Goal: Transaction & Acquisition: Purchase product/service

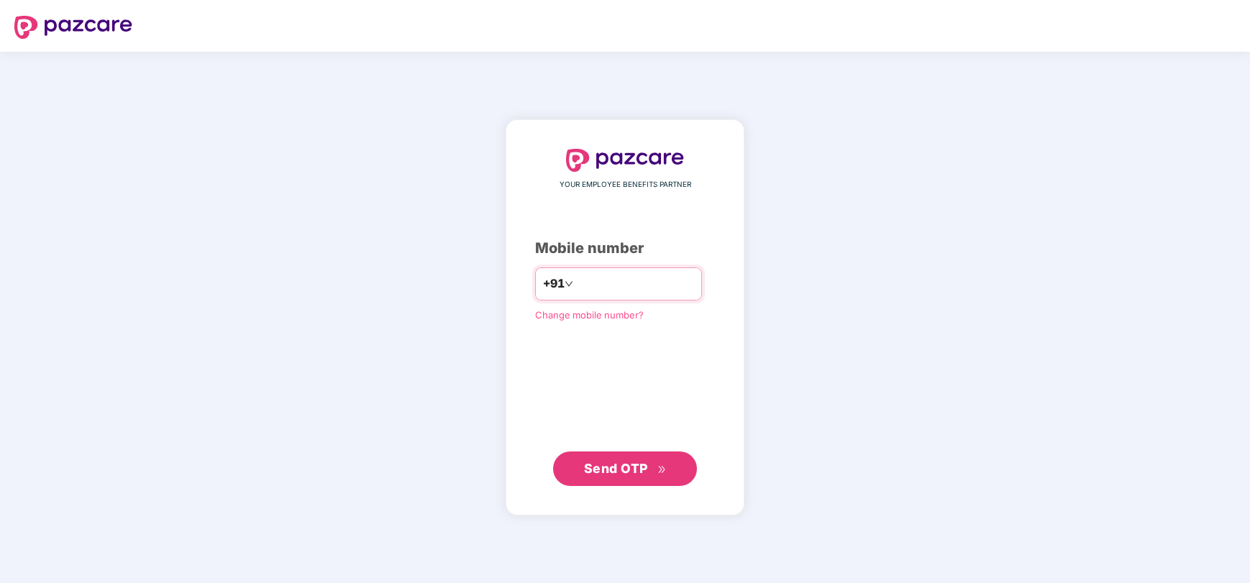
click at [641, 286] on input "number" at bounding box center [635, 284] width 118 height 23
type input "**********"
click at [633, 468] on span "Send OTP" at bounding box center [616, 467] width 64 height 15
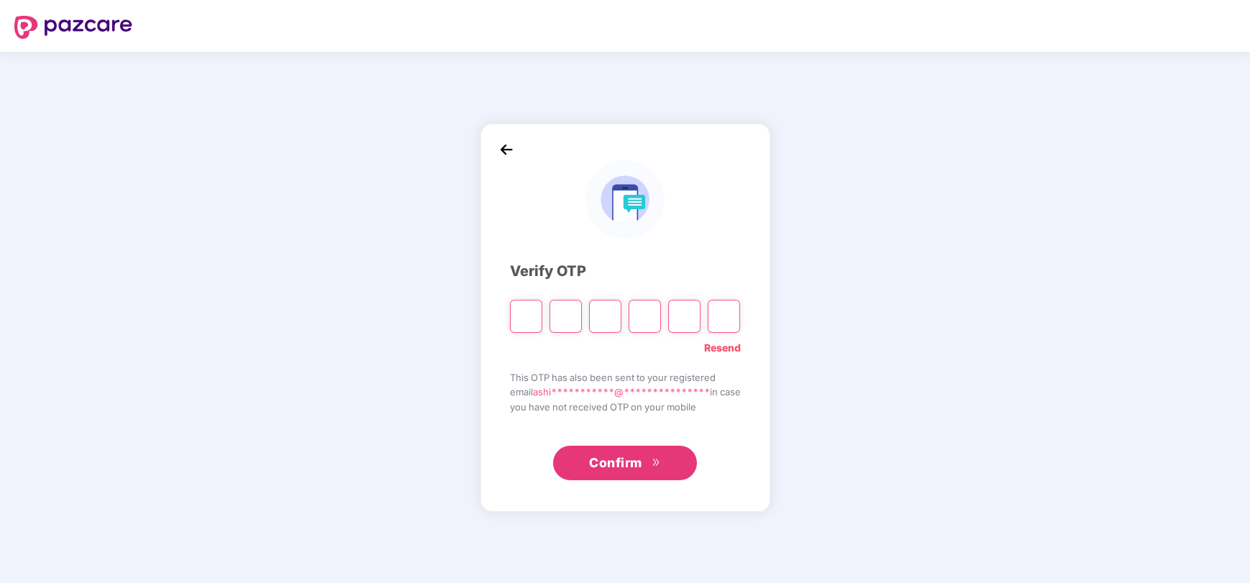
type input "*"
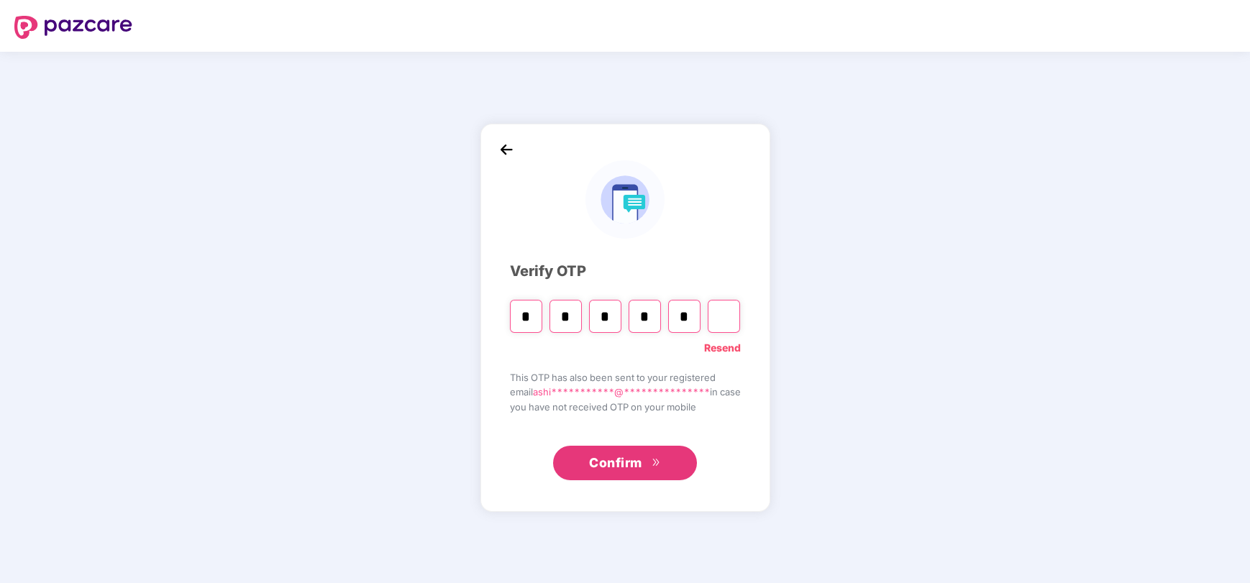
type input "*"
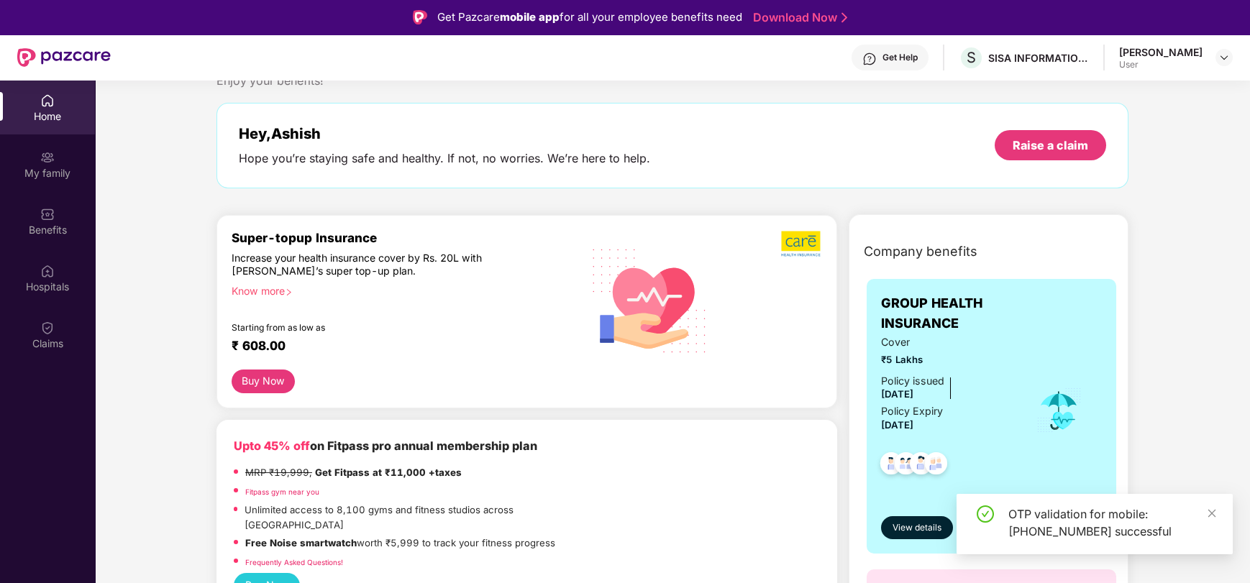
scroll to position [45, 0]
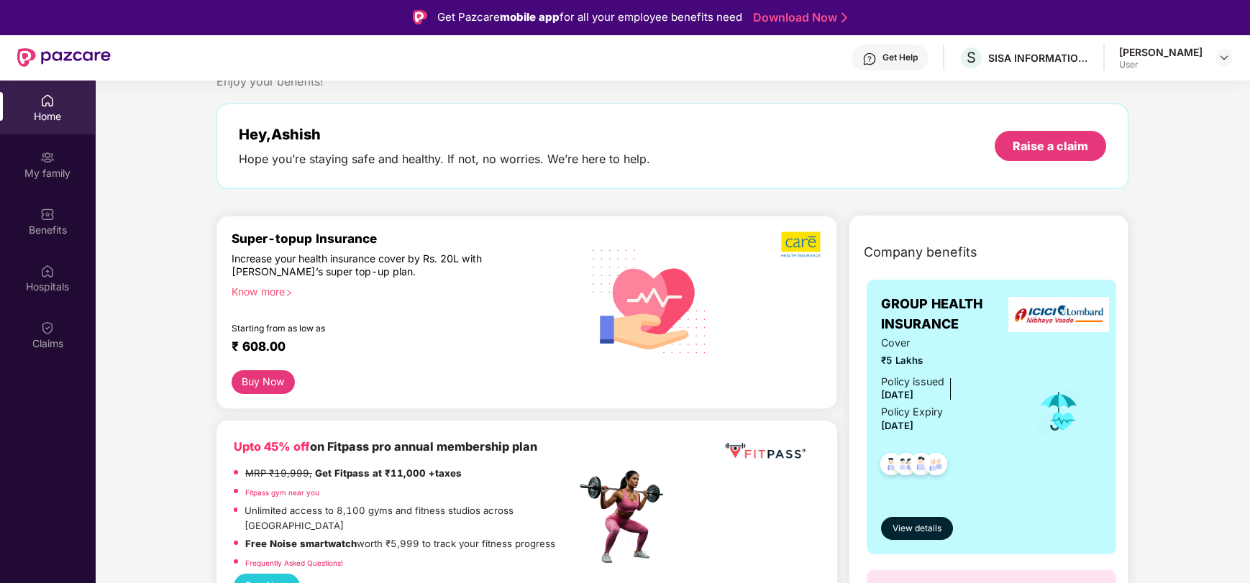
click at [264, 290] on div "Know more" at bounding box center [400, 290] width 336 height 10
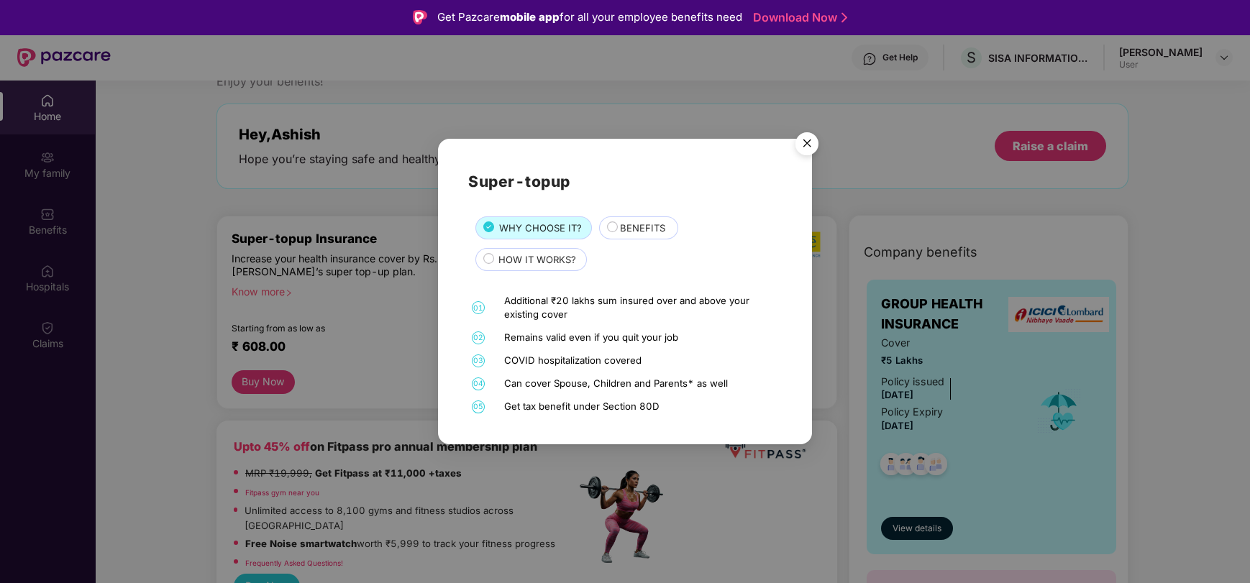
click at [585, 360] on div "COVID hospitalization covered" at bounding box center [641, 361] width 274 height 14
click at [534, 385] on div "Can cover Spouse, Children and Parents* as well" at bounding box center [641, 384] width 274 height 14
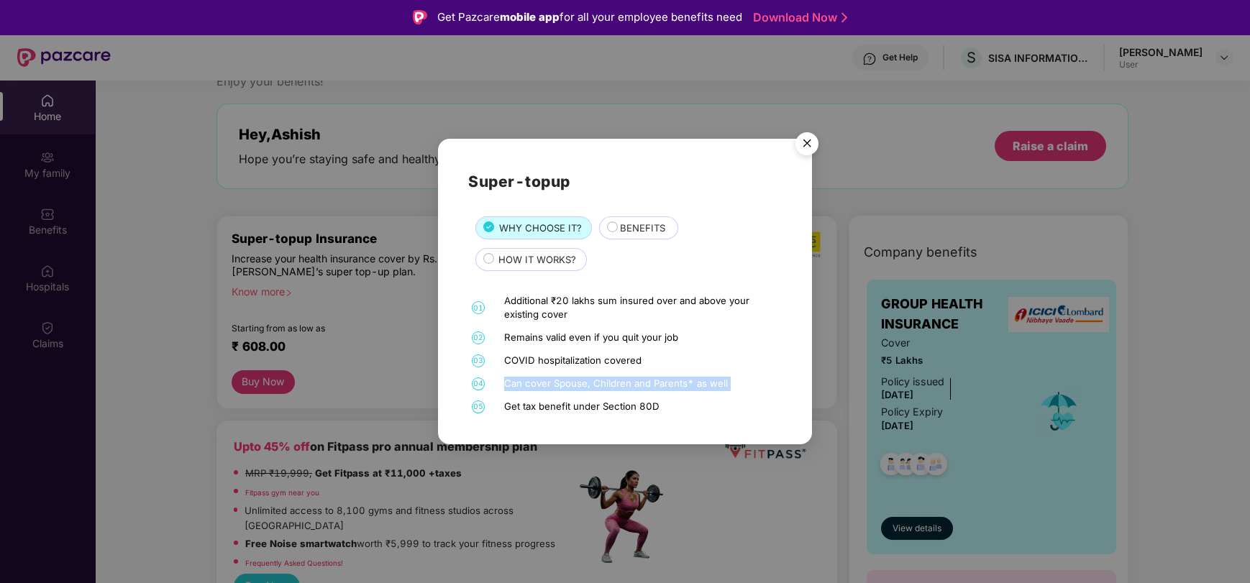
click at [534, 385] on div "Can cover Spouse, Children and Parents* as well" at bounding box center [641, 384] width 274 height 14
click at [613, 400] on div "Get tax benefit under Section 80D" at bounding box center [641, 407] width 274 height 14
click at [513, 408] on div "Get tax benefit under Section 80D" at bounding box center [641, 407] width 274 height 14
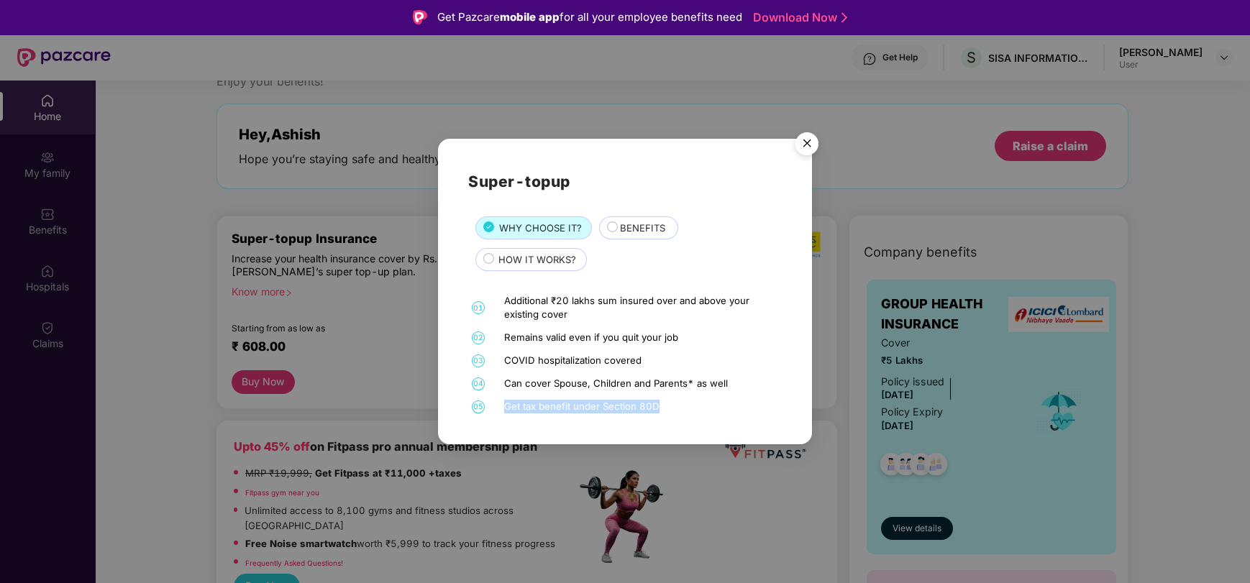
click at [607, 408] on div "Get tax benefit under Section 80D" at bounding box center [641, 407] width 274 height 14
click at [613, 236] on div "BENEFITS" at bounding box center [642, 229] width 58 height 17
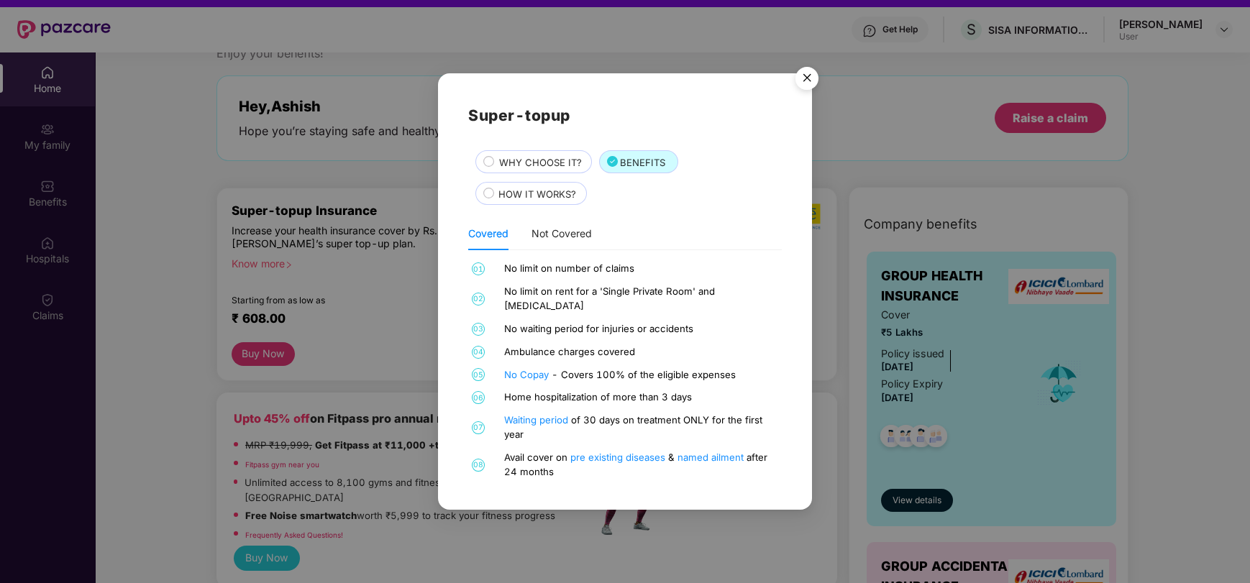
scroll to position [27, 0]
click at [502, 202] on span "HOW IT WORKS?" at bounding box center [537, 194] width 78 height 15
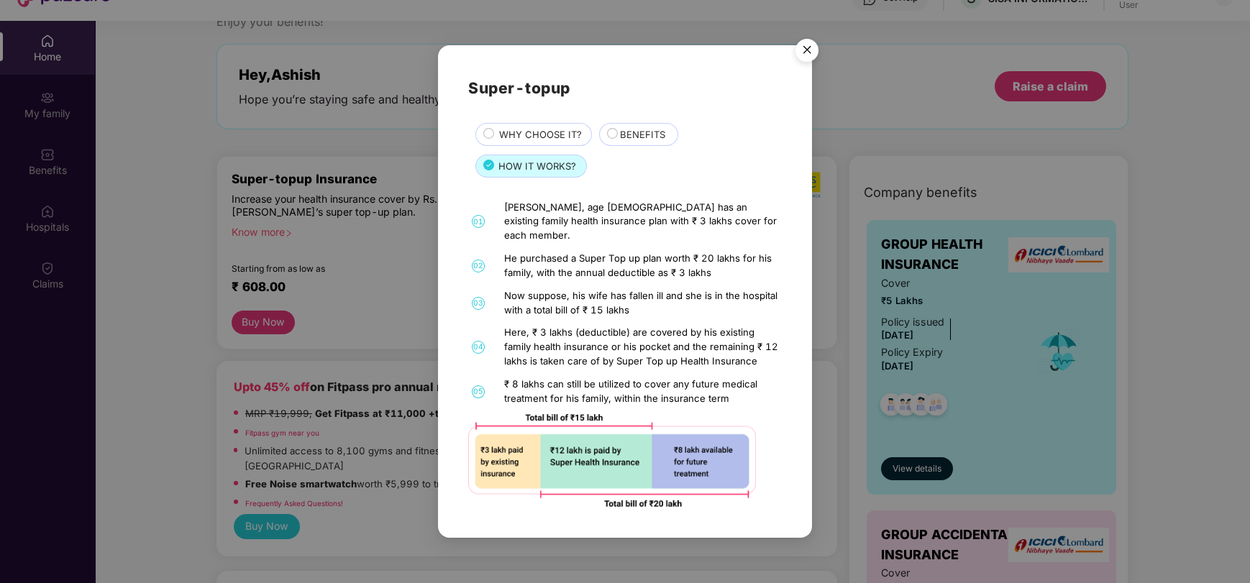
scroll to position [61, 0]
click at [807, 62] on img "Close" at bounding box center [807, 52] width 40 height 40
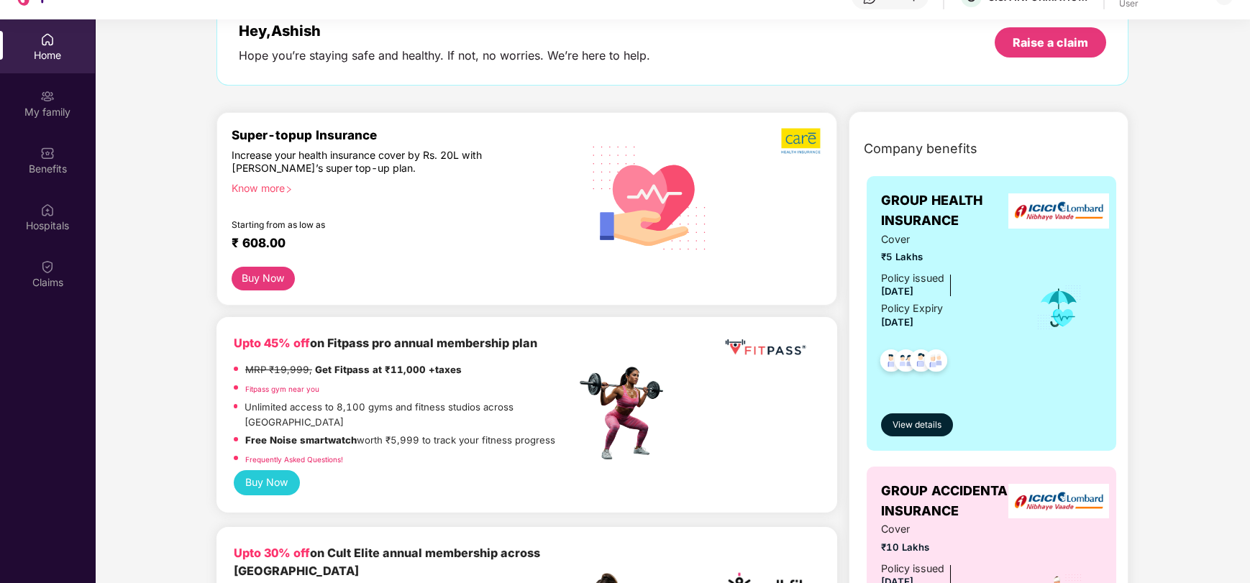
scroll to position [60, 0]
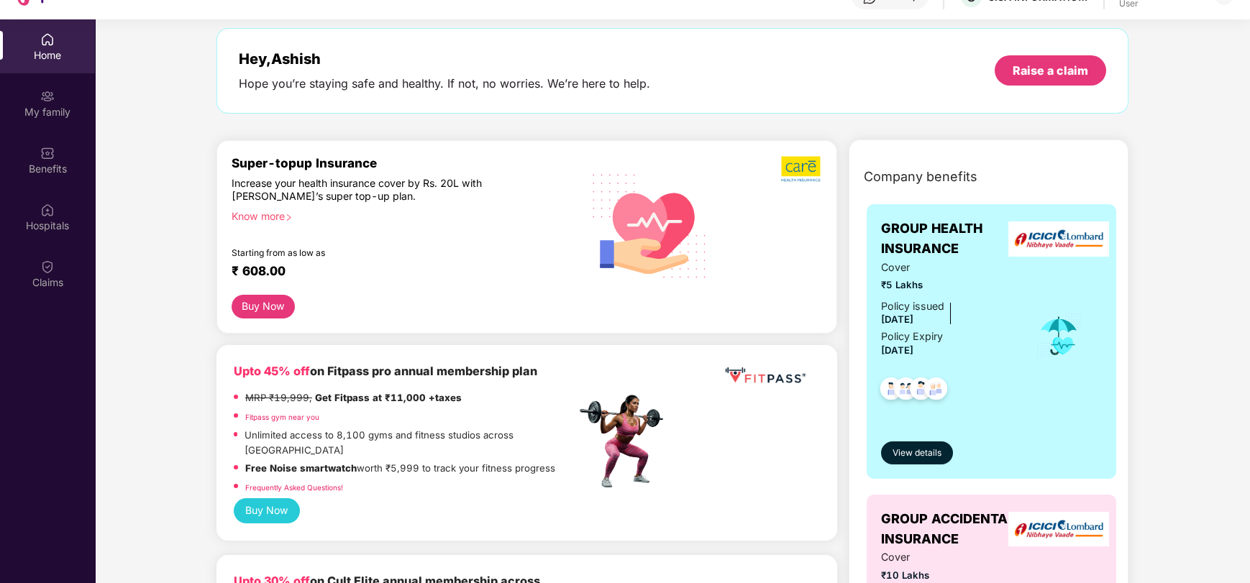
click at [269, 296] on button "Buy Now" at bounding box center [263, 307] width 63 height 24
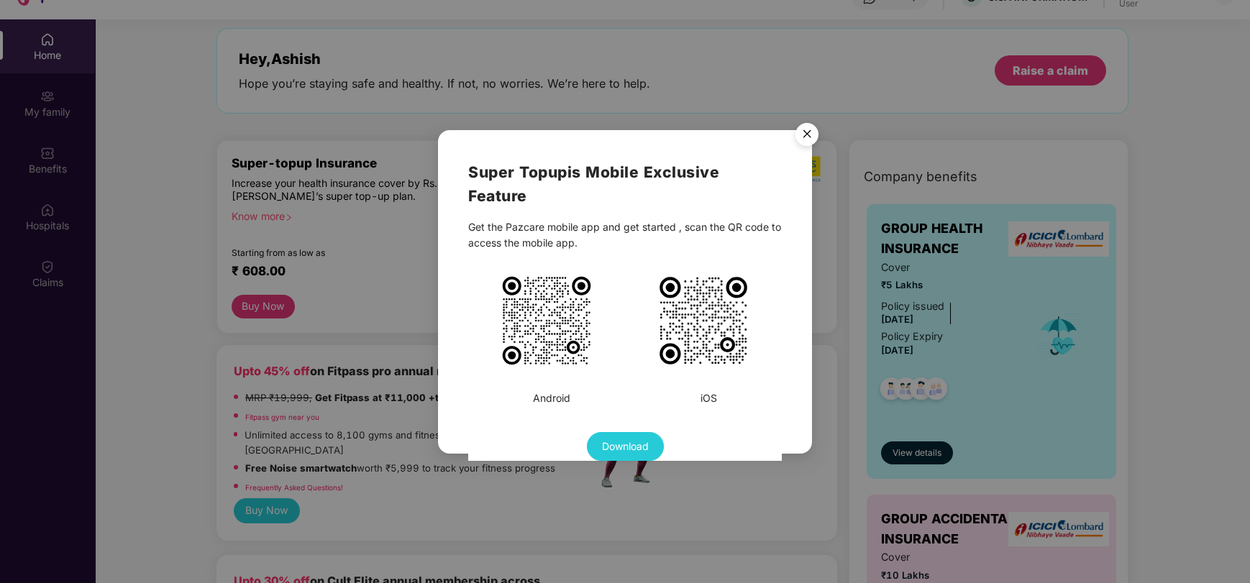
click at [807, 133] on img "Close" at bounding box center [807, 136] width 40 height 40
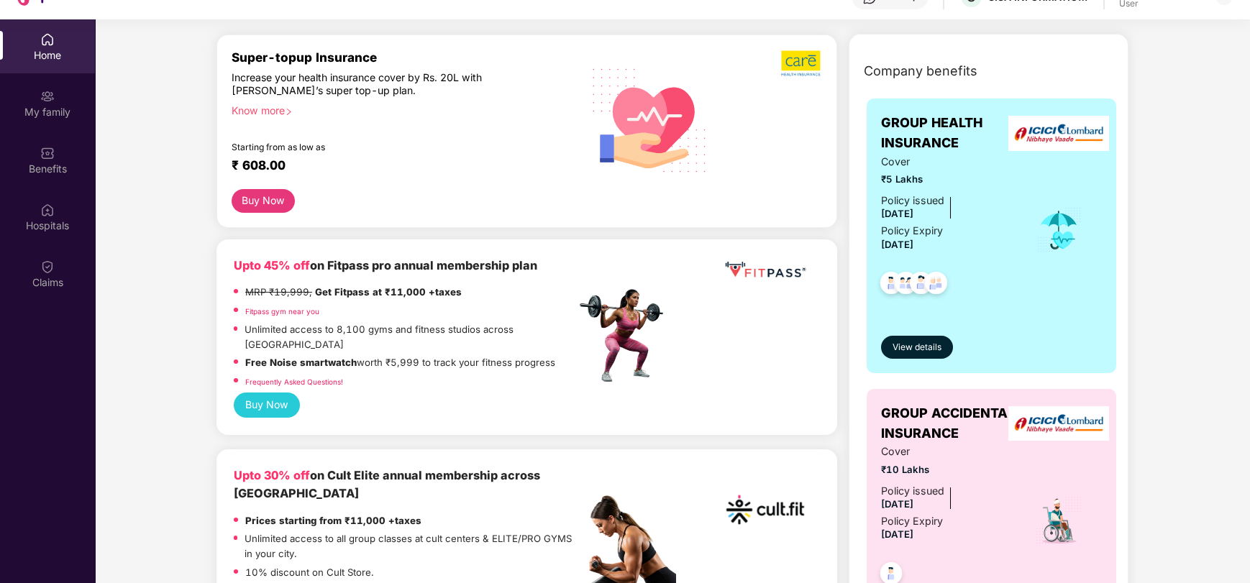
scroll to position [166, 0]
click at [921, 347] on span "View details" at bounding box center [916, 347] width 49 height 14
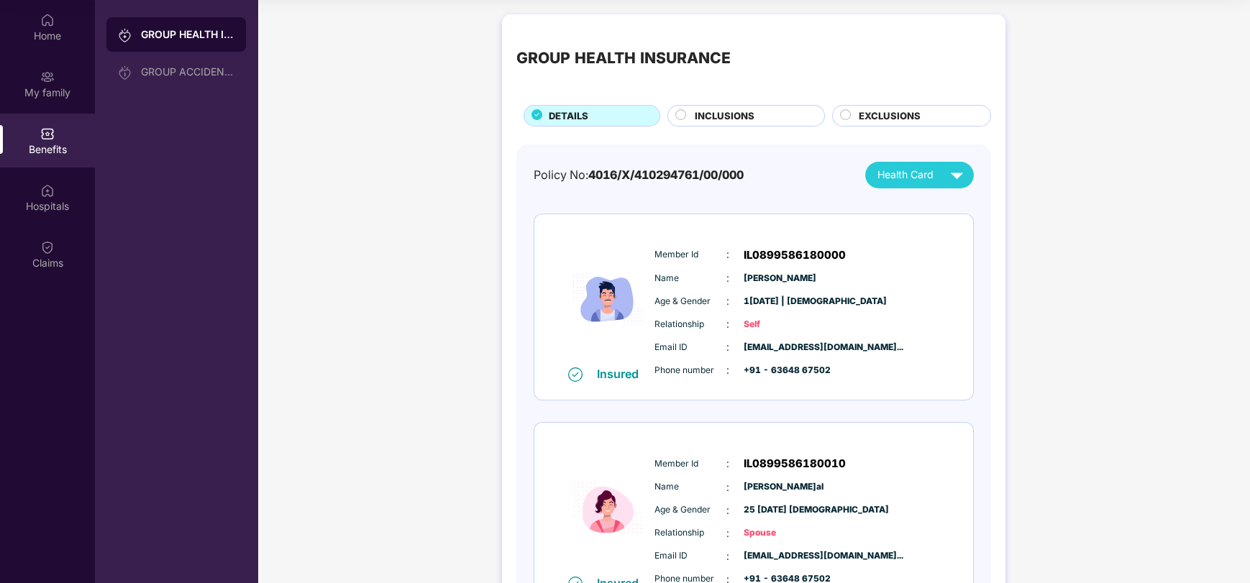
click at [690, 115] on div "INCLUSIONS" at bounding box center [751, 117] width 129 height 17
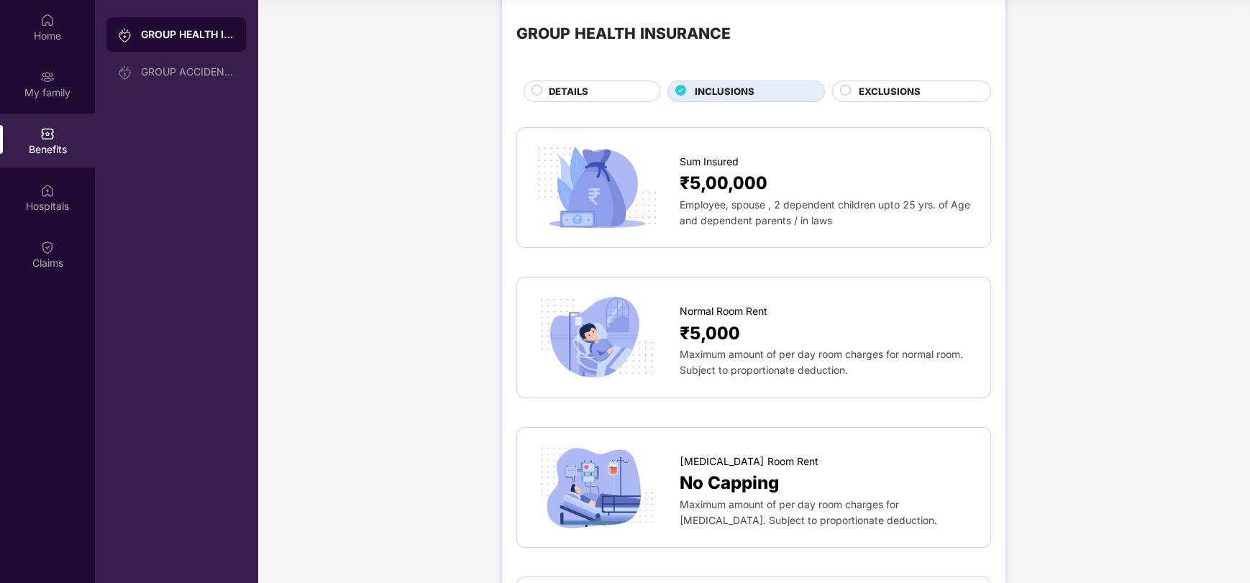
scroll to position [23, 0]
click at [795, 368] on span "Maximum amount of per day room charges for normal room. Subject to proportionat…" at bounding box center [820, 363] width 283 height 28
click at [727, 311] on span "Normal Room Rent" at bounding box center [723, 313] width 88 height 16
click at [720, 173] on span "₹5,00,000" at bounding box center [723, 184] width 88 height 27
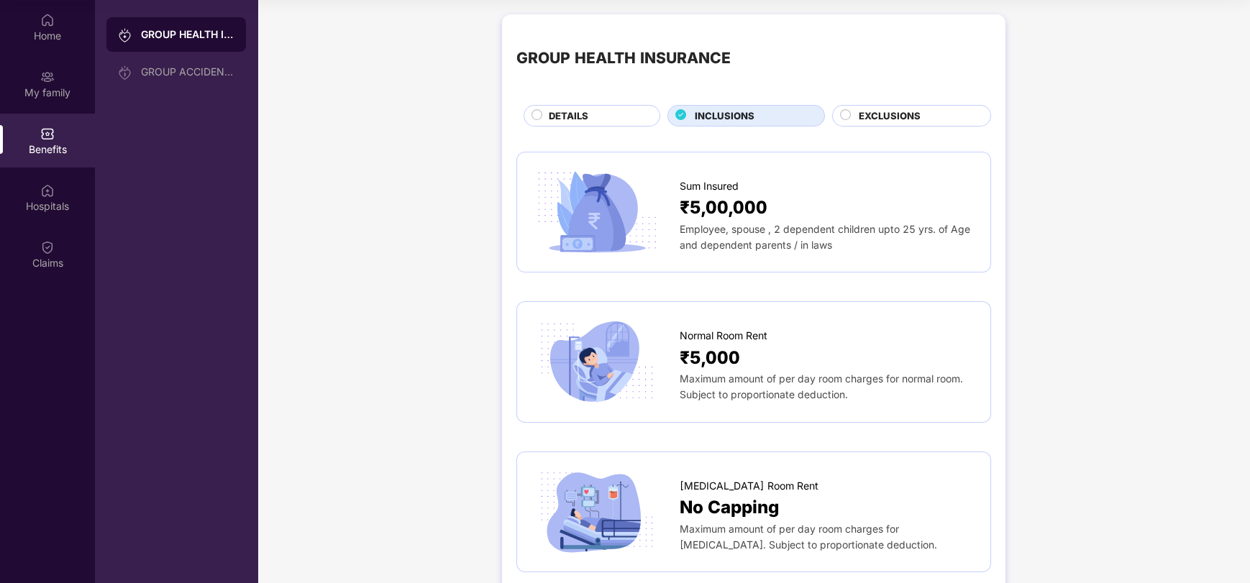
scroll to position [0, 0]
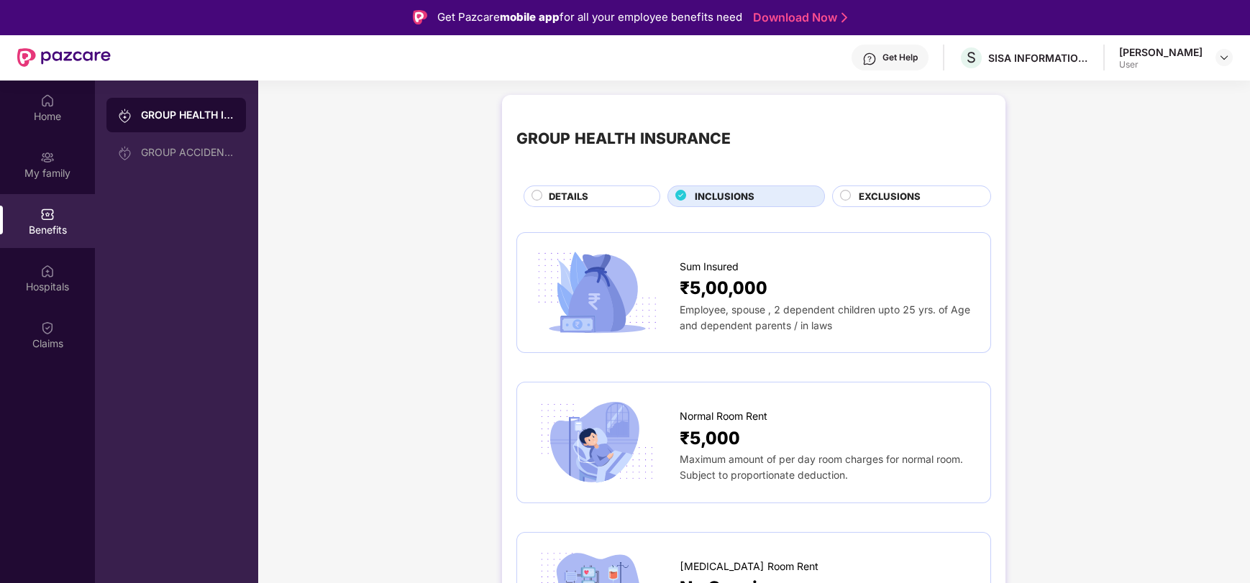
click at [853, 192] on div "EXCLUSIONS" at bounding box center [917, 197] width 132 height 17
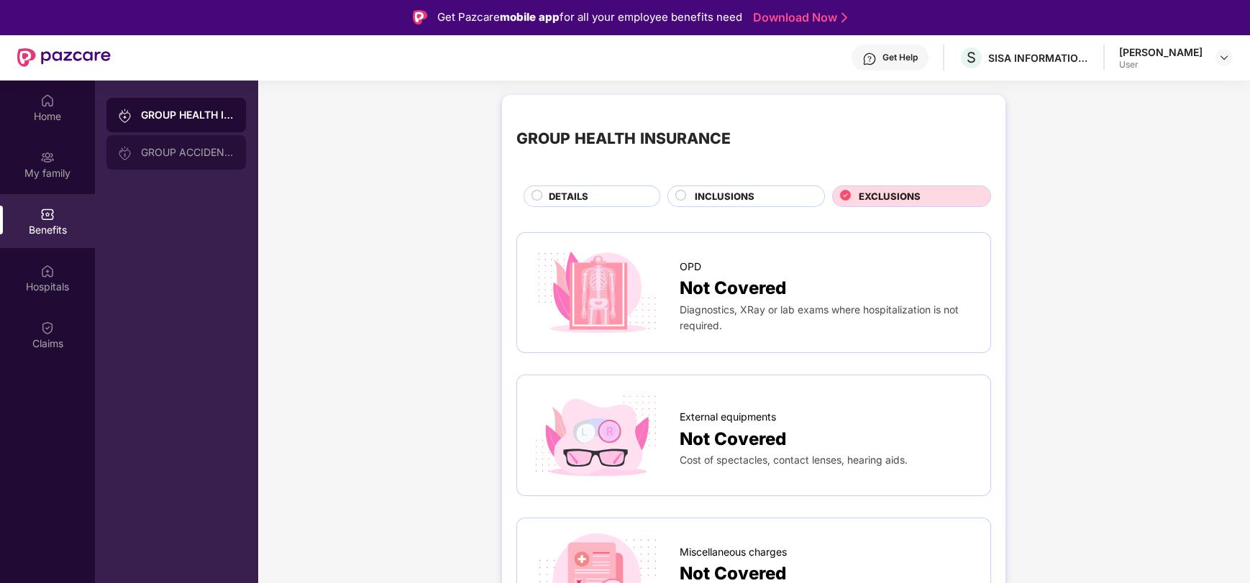
click at [167, 155] on div "GROUP ACCIDENTAL INSURANCE" at bounding box center [187, 153] width 93 height 12
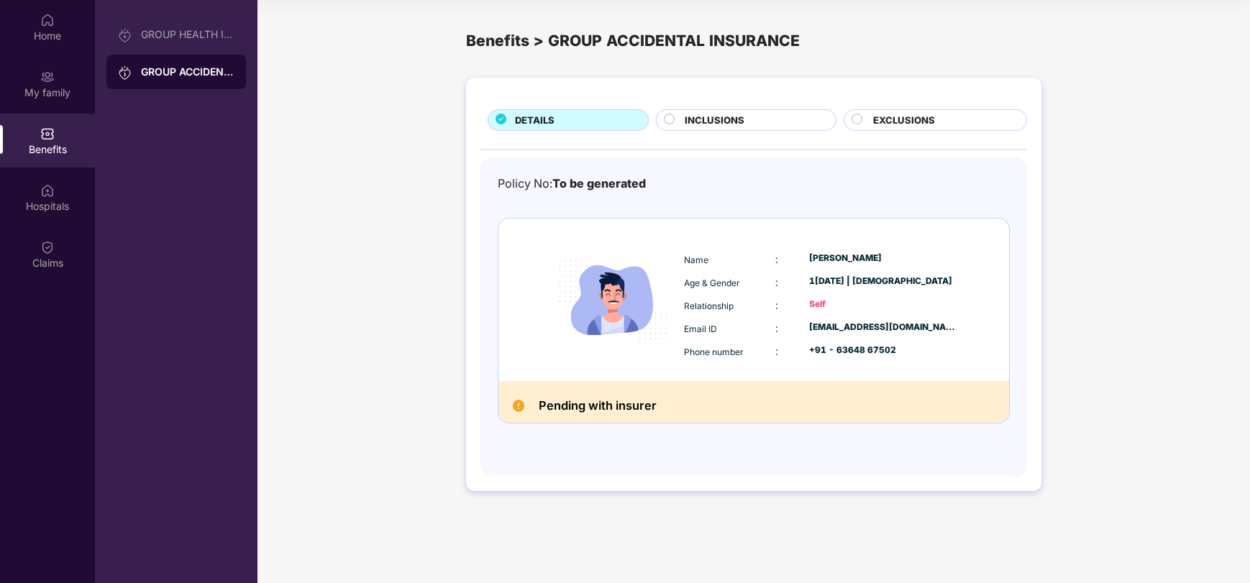
scroll to position [79, 0]
click at [572, 405] on h2 "Pending with insurer" at bounding box center [598, 407] width 118 height 20
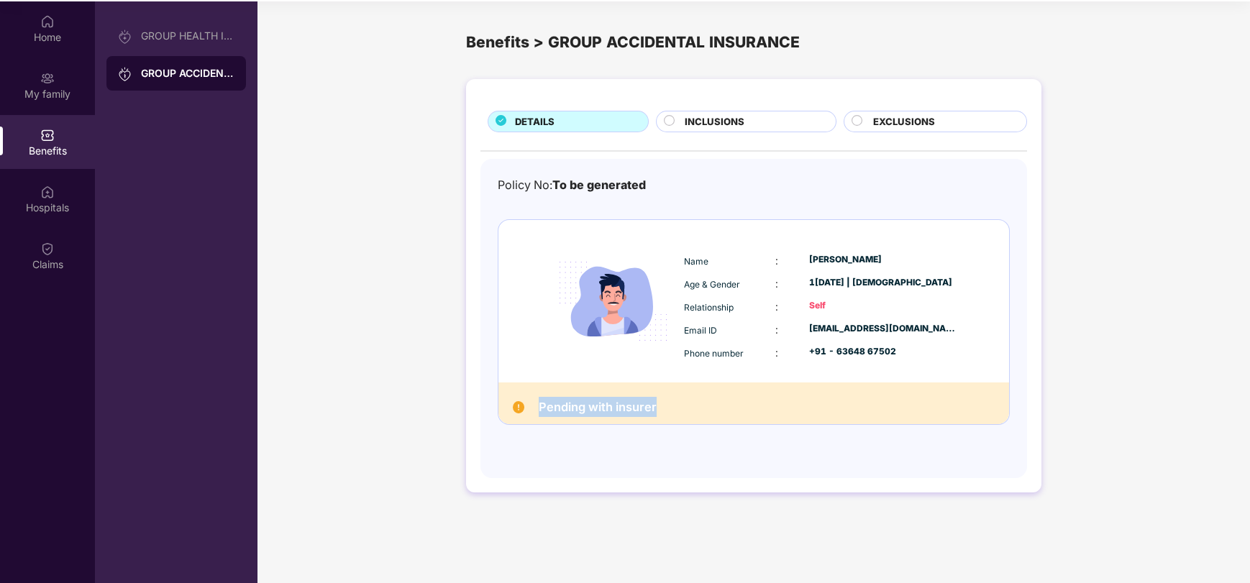
click at [572, 405] on h2 "Pending with insurer" at bounding box center [598, 407] width 118 height 20
click at [698, 119] on span "INCLUSIONS" at bounding box center [714, 121] width 60 height 15
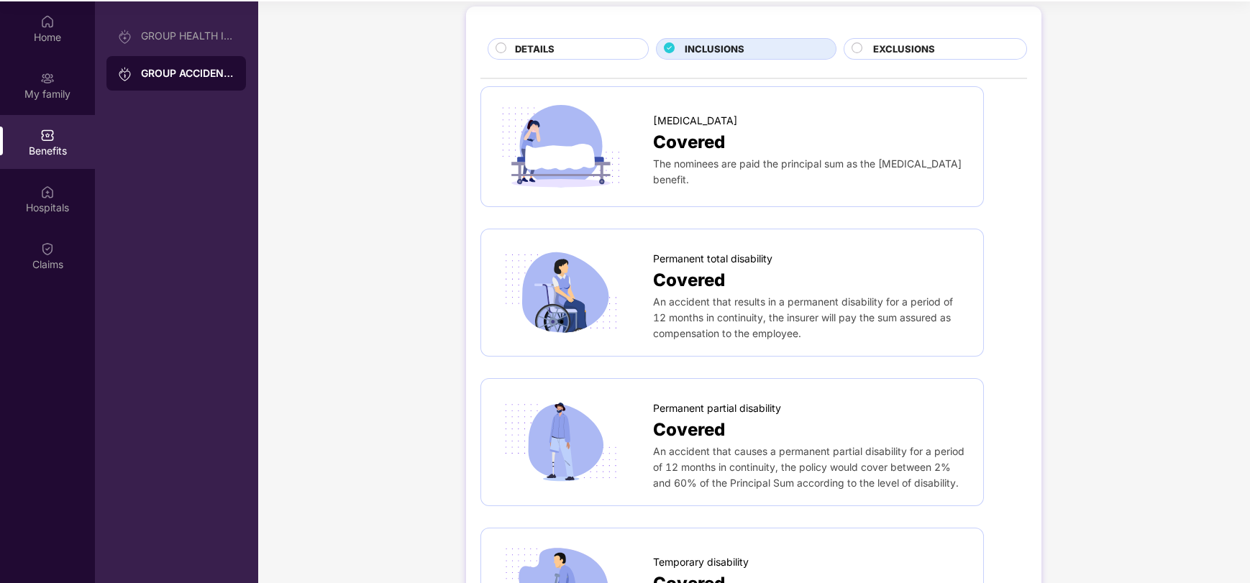
scroll to position [0, 0]
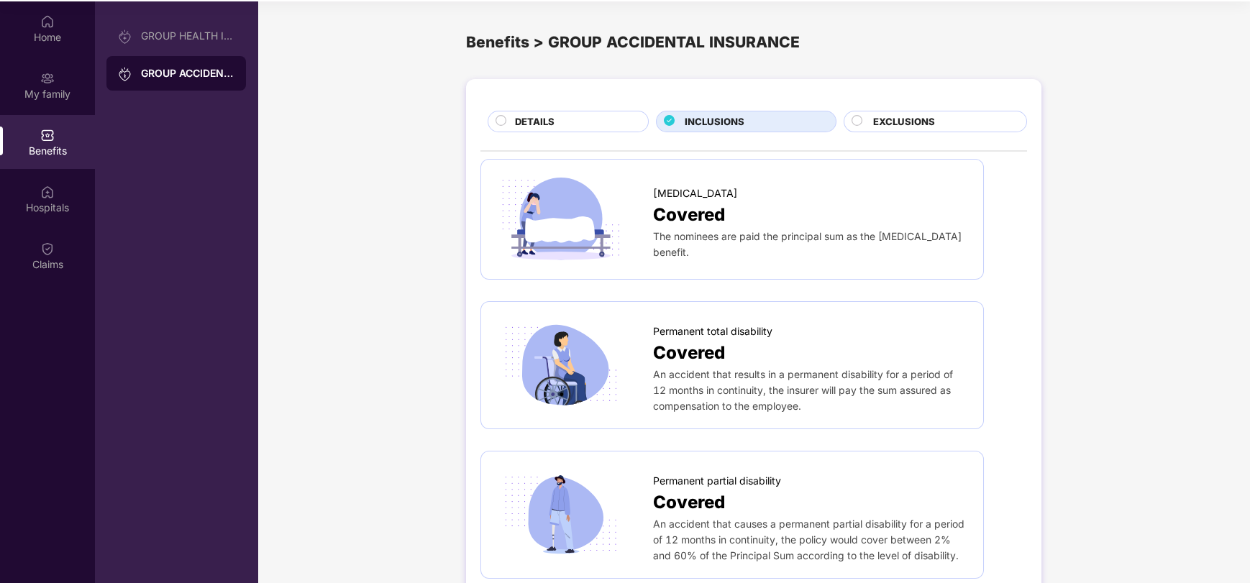
click at [866, 122] on div "EXCLUSIONS" at bounding box center [942, 122] width 153 height 17
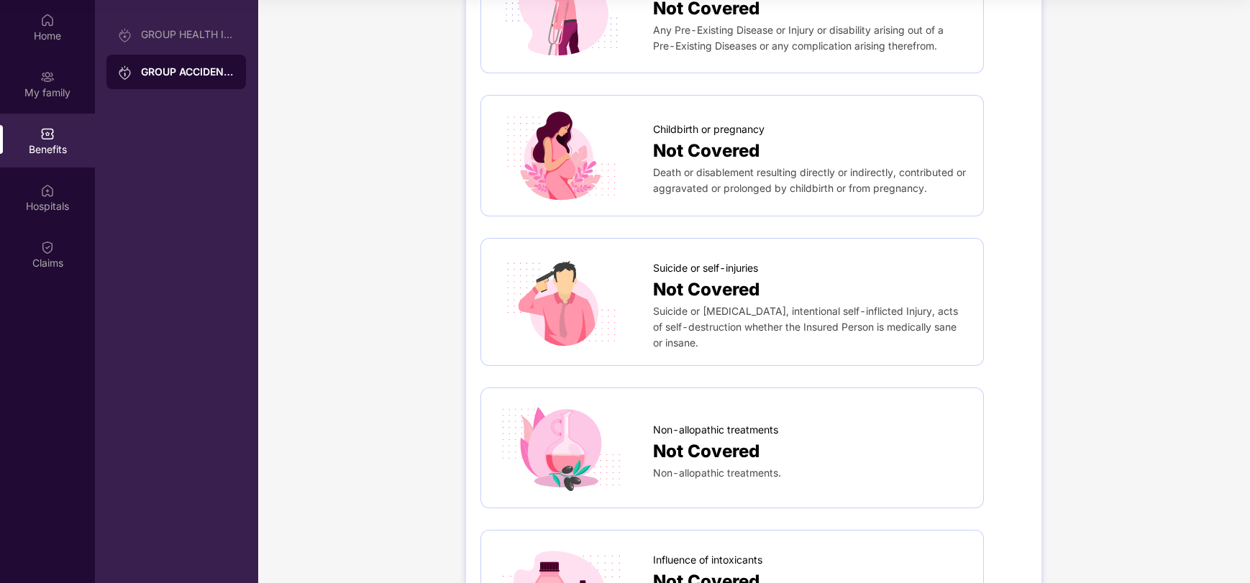
scroll to position [354, 0]
click at [66, 211] on div "Hospitals" at bounding box center [47, 206] width 95 height 14
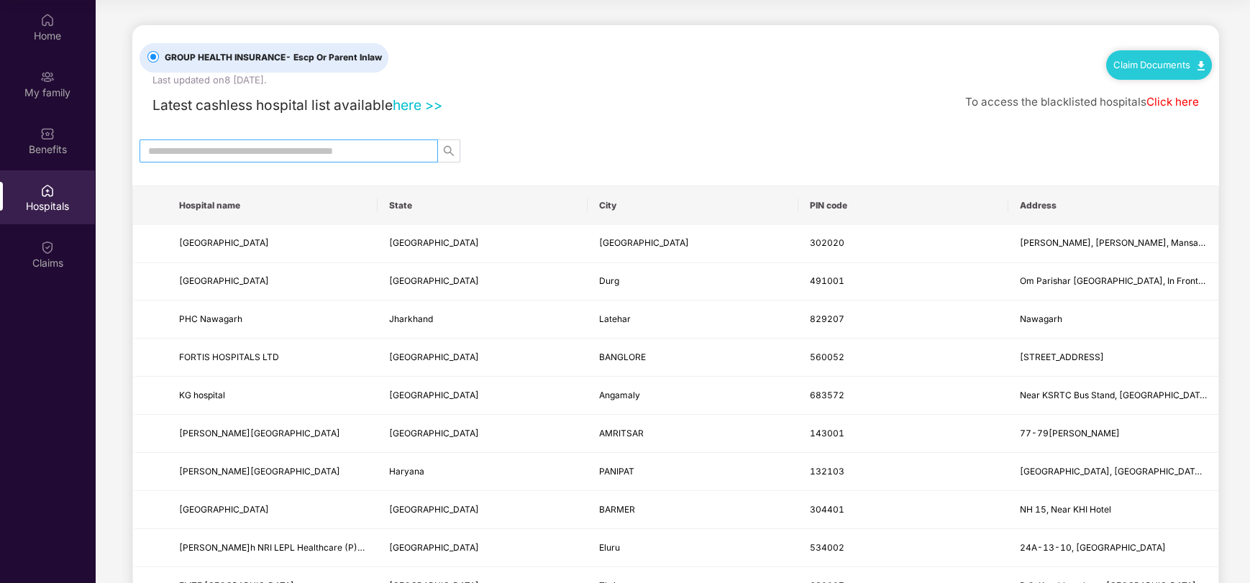
click at [207, 147] on input "text" at bounding box center [283, 151] width 270 height 16
type input "*********"
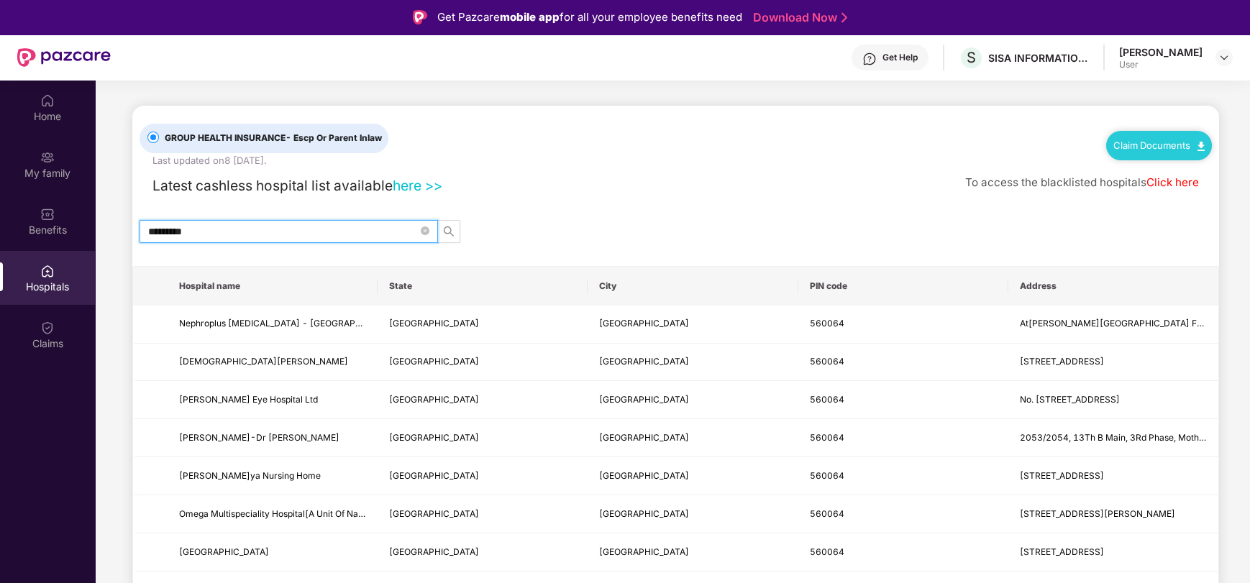
click at [212, 232] on input "*********" at bounding box center [283, 232] width 270 height 16
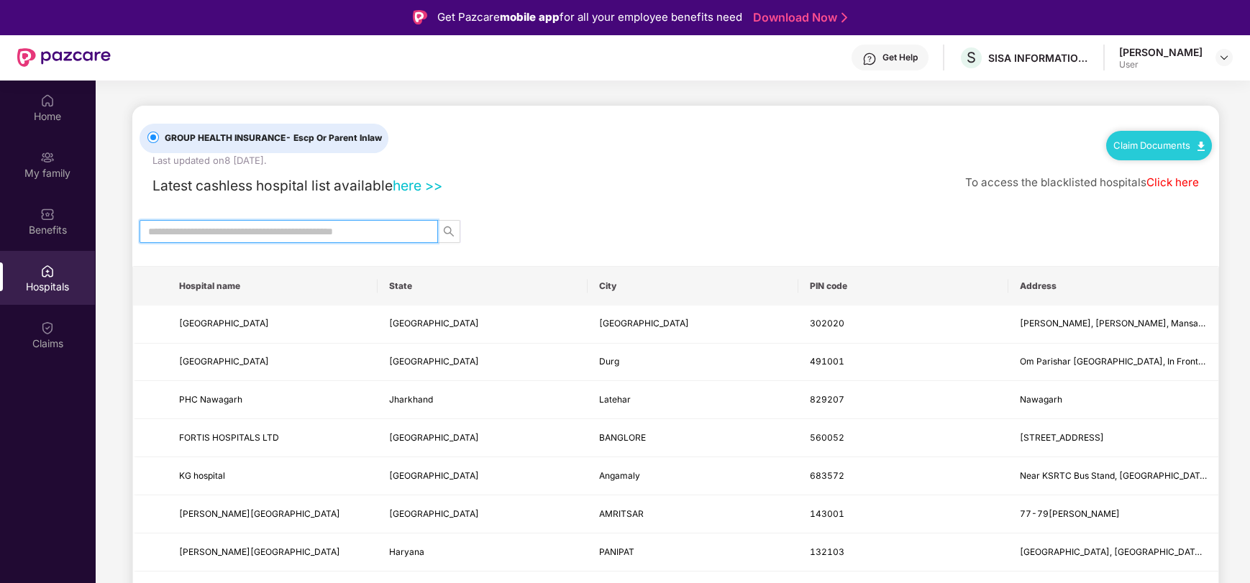
type input "*"
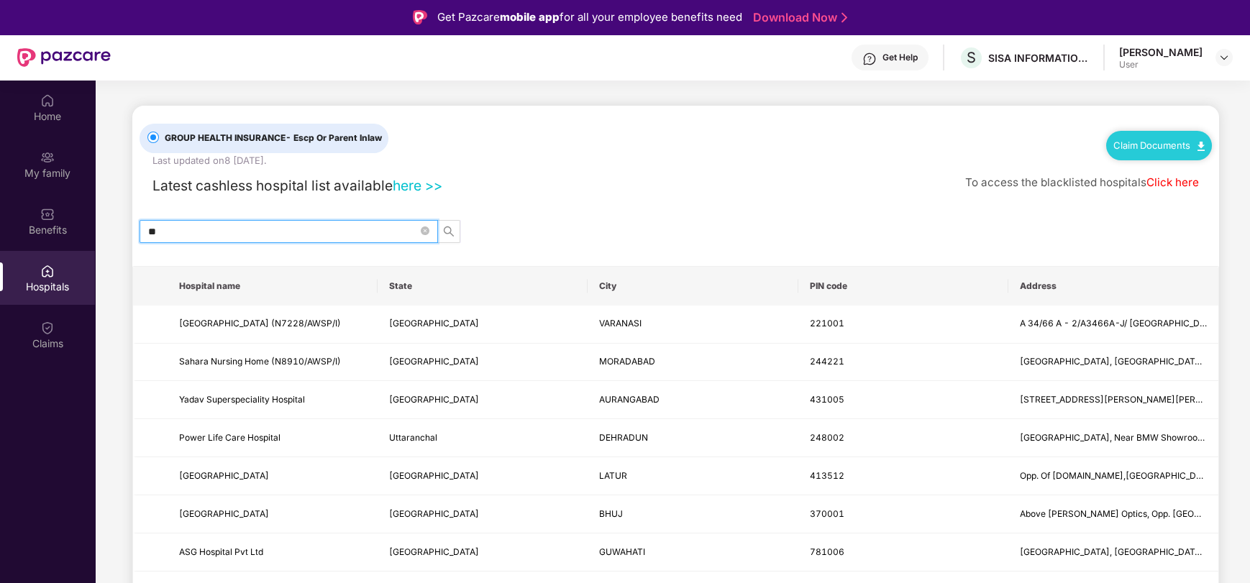
type input "*"
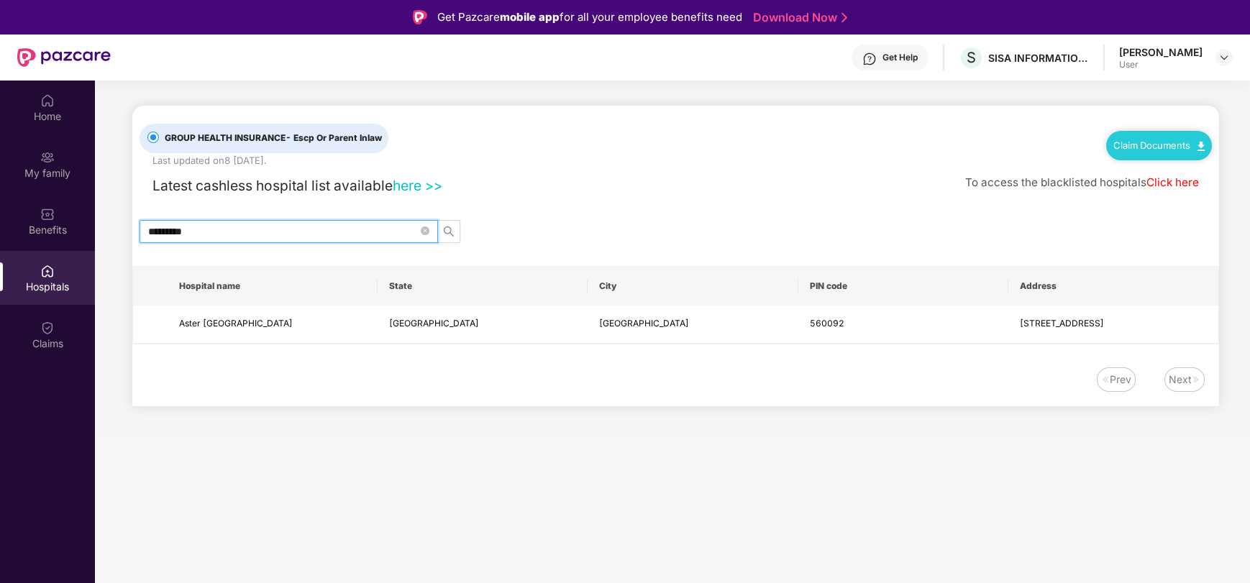
click at [233, 230] on input "*********" at bounding box center [283, 232] width 270 height 16
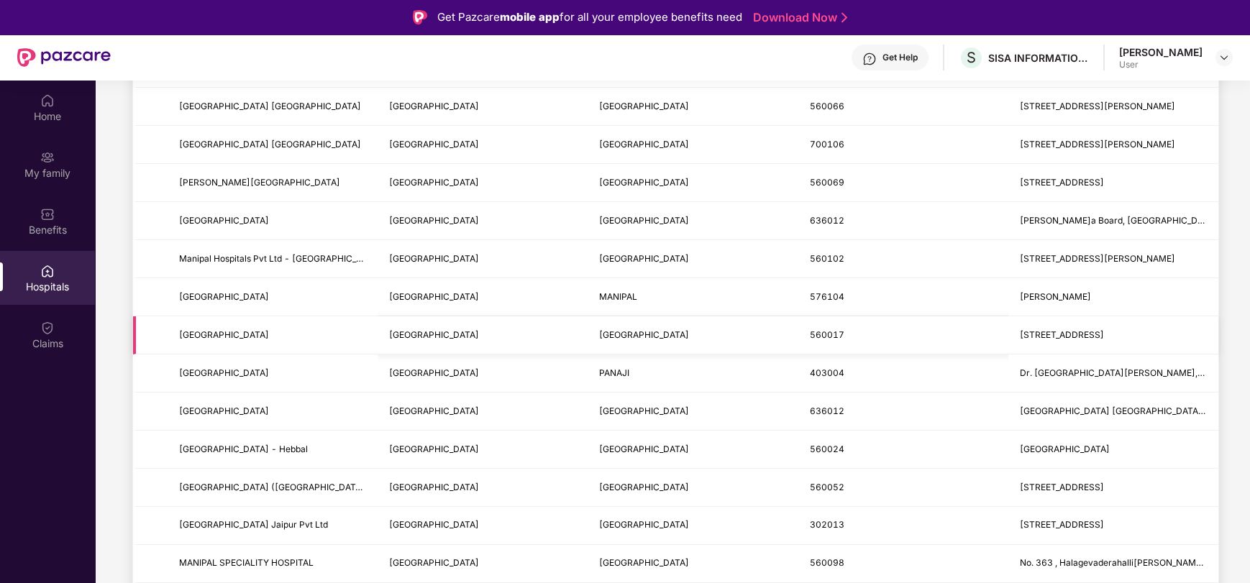
scroll to position [331, 0]
click at [1097, 311] on td "[PERSON_NAME]" at bounding box center [1113, 298] width 210 height 38
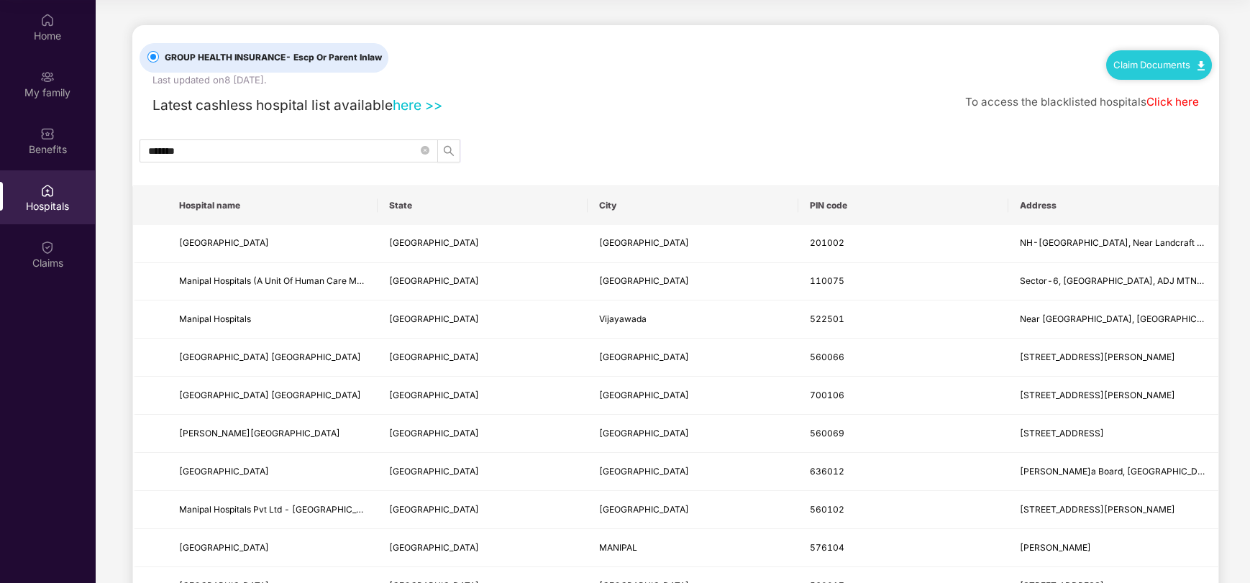
scroll to position [0, 0]
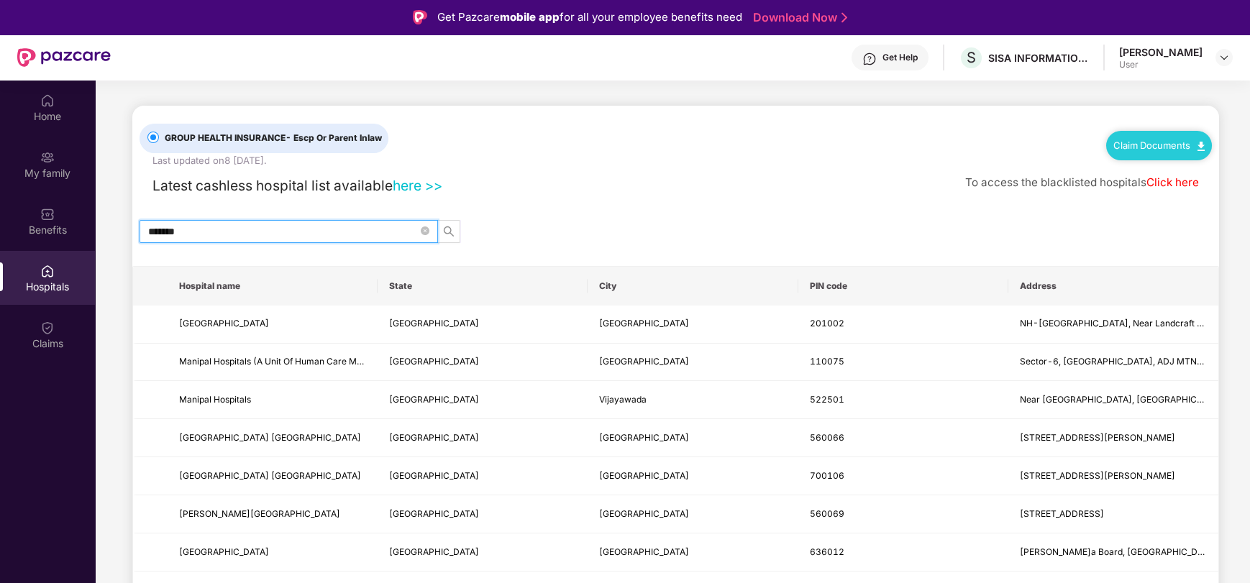
click at [216, 224] on input "*******" at bounding box center [283, 232] width 270 height 16
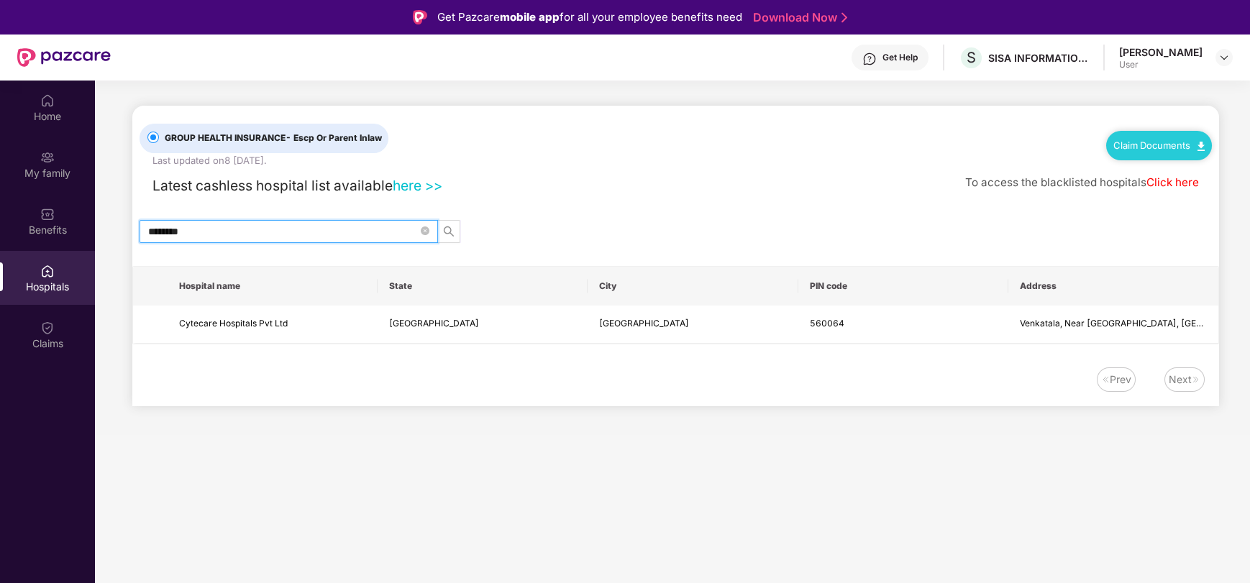
type input "********"
click at [219, 241] on span "********" at bounding box center [288, 231] width 298 height 23
click at [180, 234] on input "********" at bounding box center [283, 232] width 270 height 16
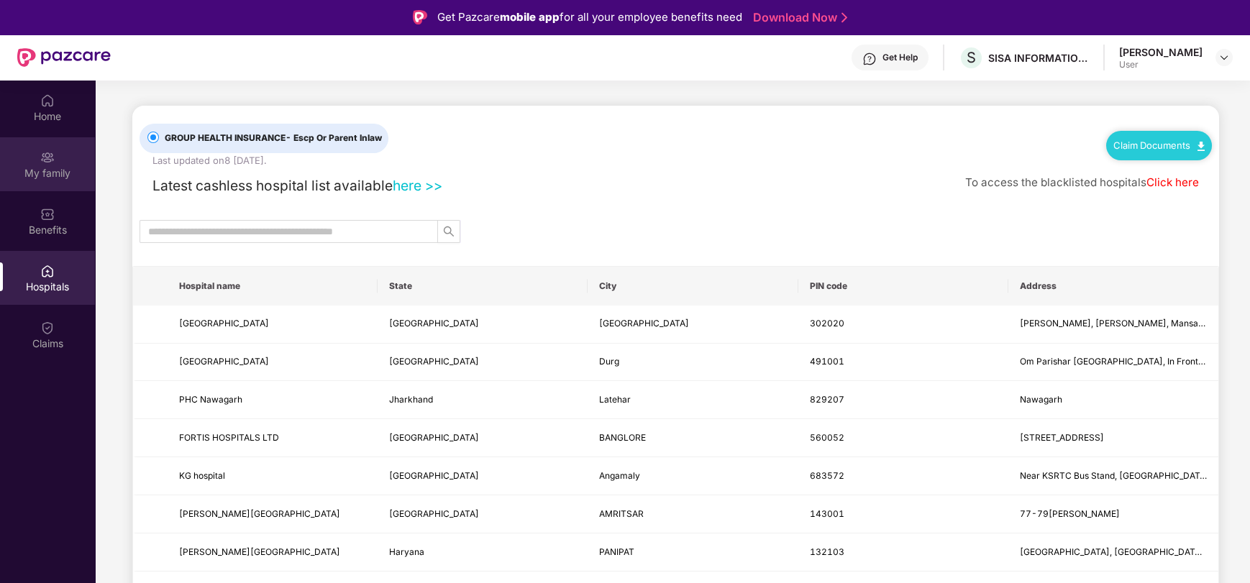
click at [50, 168] on div "My family" at bounding box center [47, 173] width 95 height 14
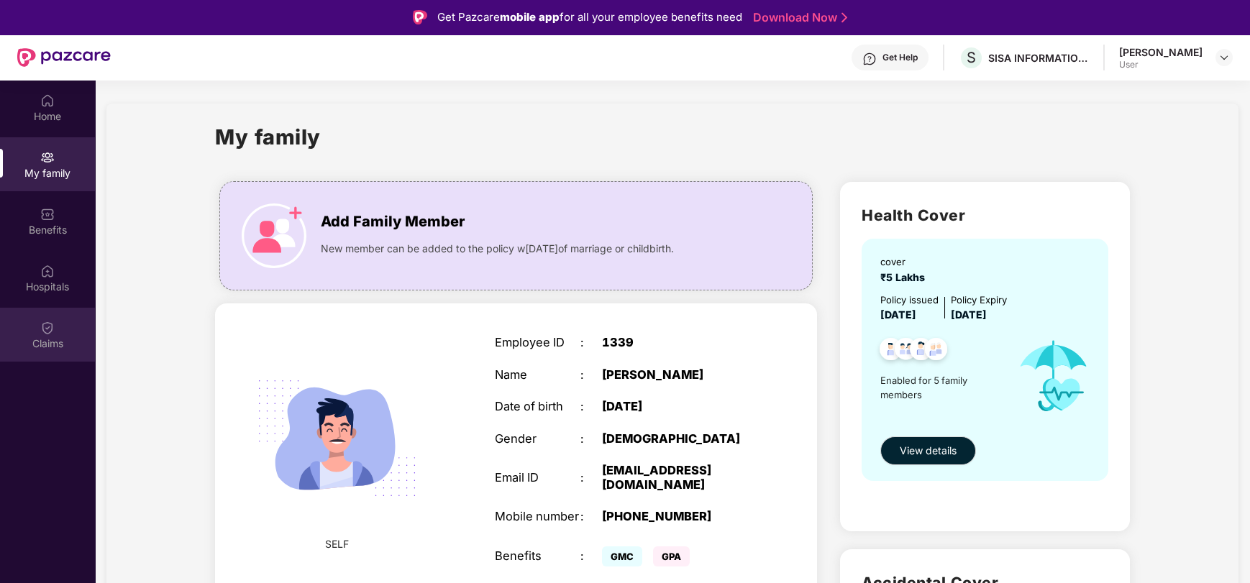
click at [46, 340] on div "Claims" at bounding box center [47, 343] width 95 height 14
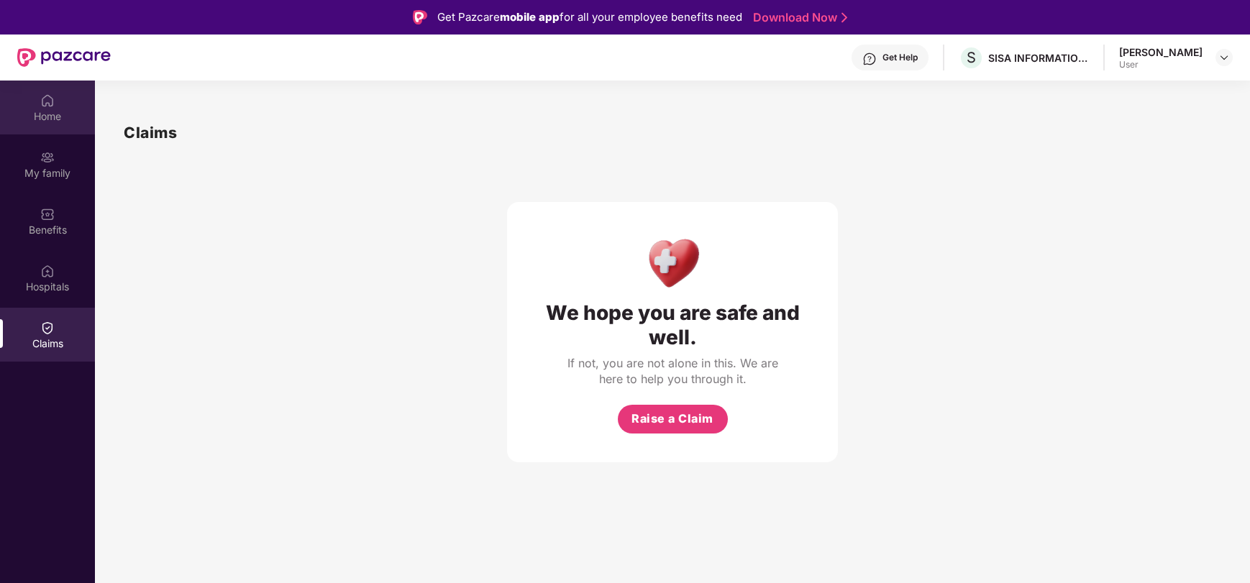
click at [36, 111] on div "Home" at bounding box center [47, 116] width 95 height 14
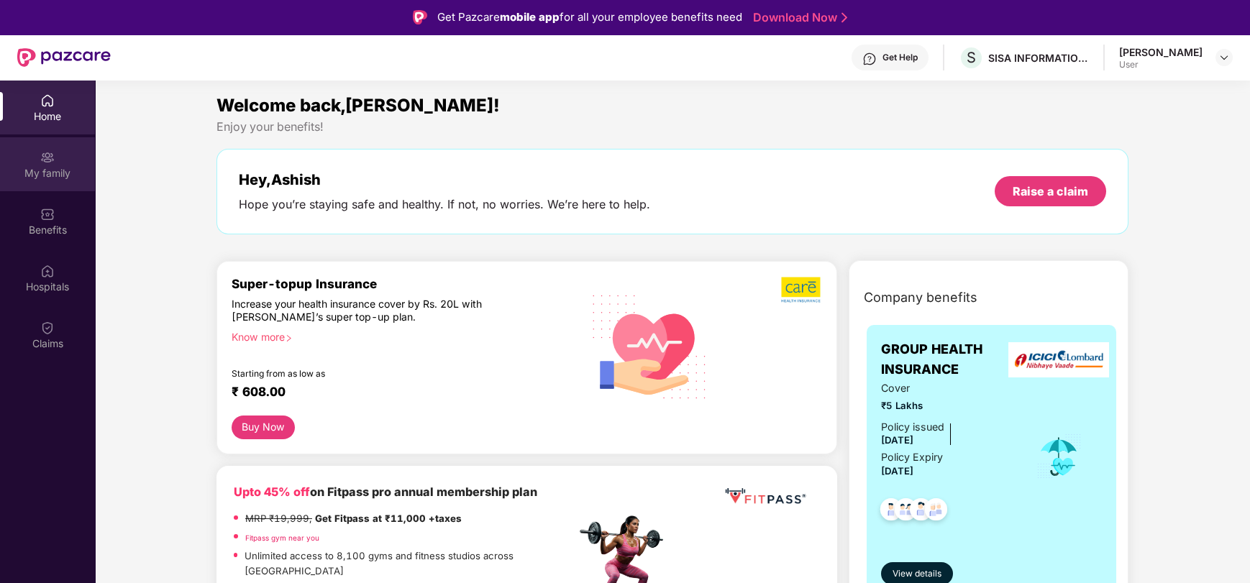
click at [51, 175] on div "My family" at bounding box center [47, 173] width 95 height 14
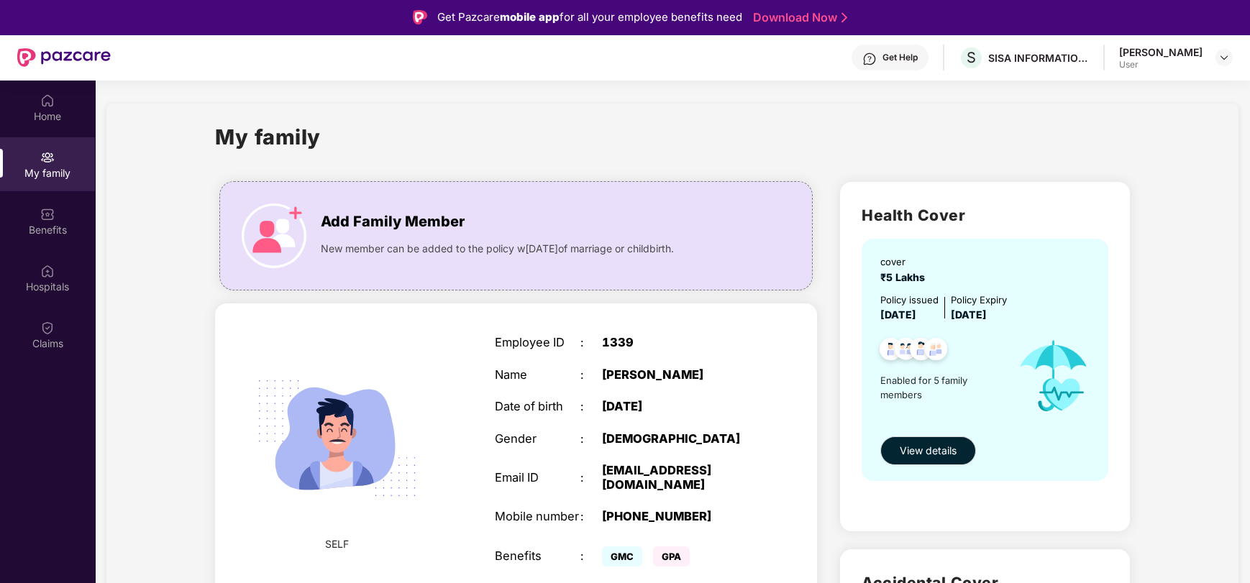
click at [81, 134] on div "Home My family Benefits Hospitals Claims" at bounding box center [47, 223] width 95 height 284
click at [50, 110] on div "Home" at bounding box center [47, 116] width 95 height 14
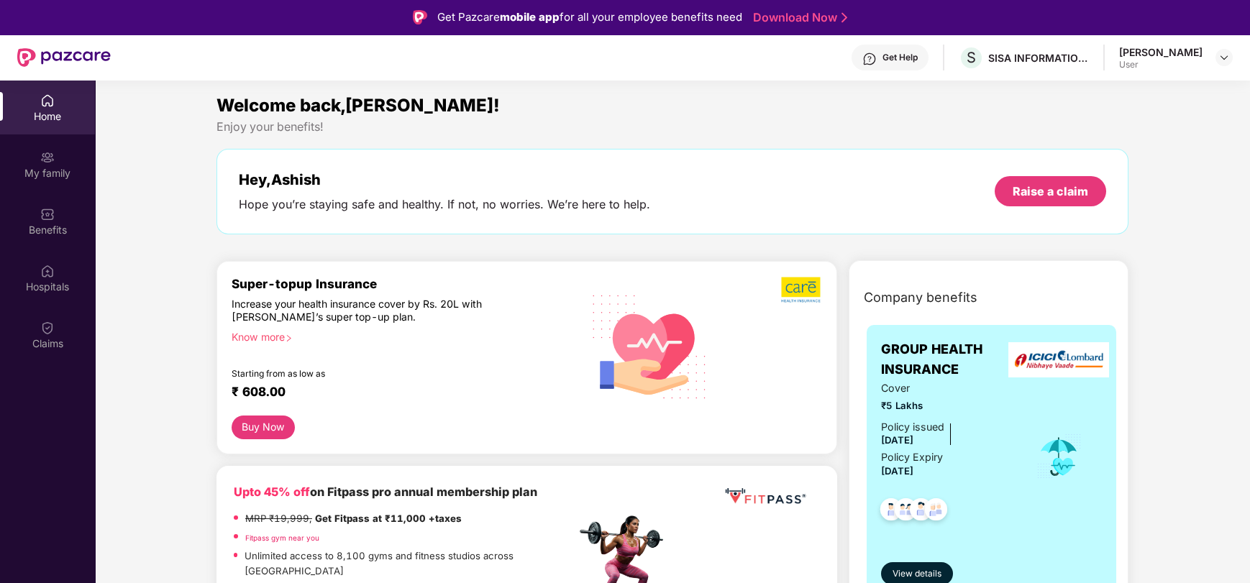
click at [247, 434] on button "Buy Now" at bounding box center [263, 428] width 63 height 24
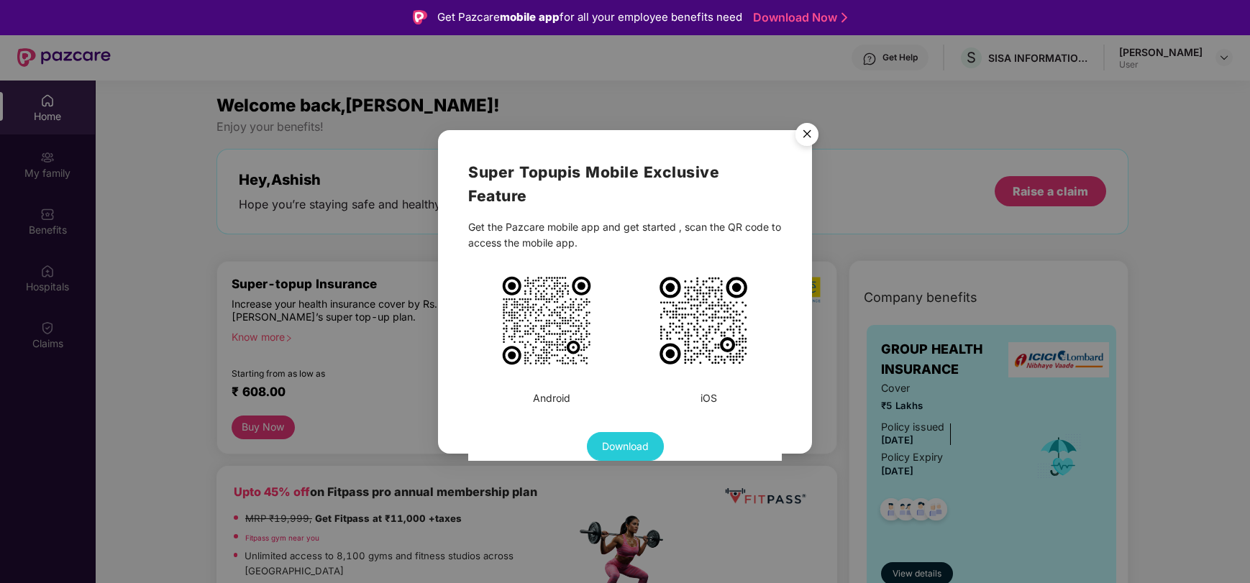
click at [814, 134] on img "Close" at bounding box center [807, 136] width 40 height 40
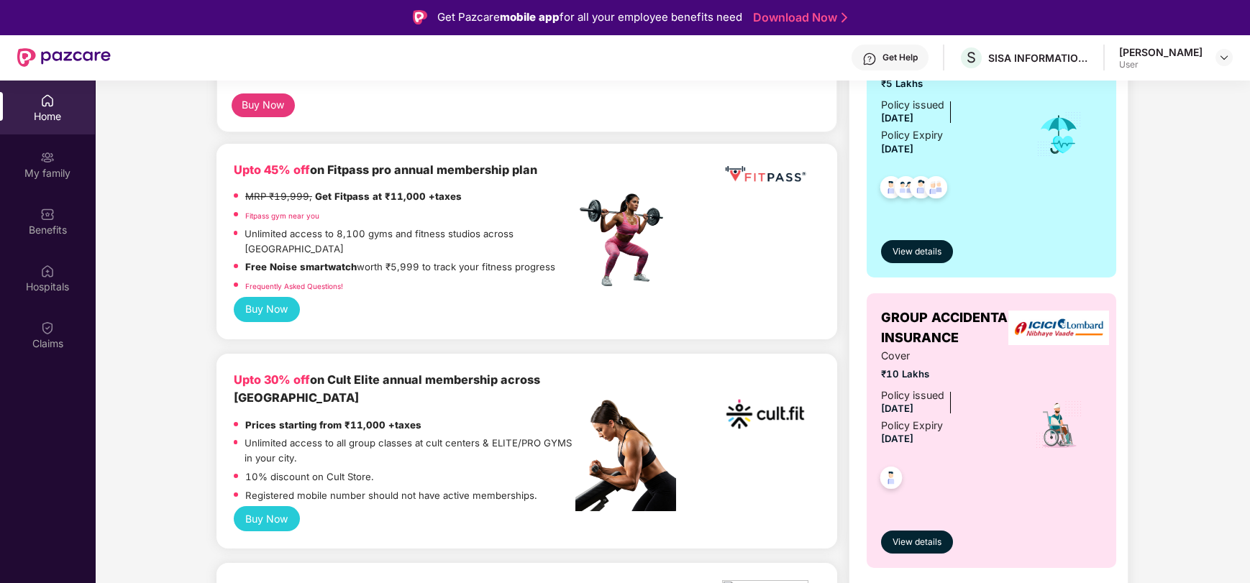
scroll to position [321, 0]
click at [280, 507] on button "Buy Now" at bounding box center [267, 519] width 66 height 25
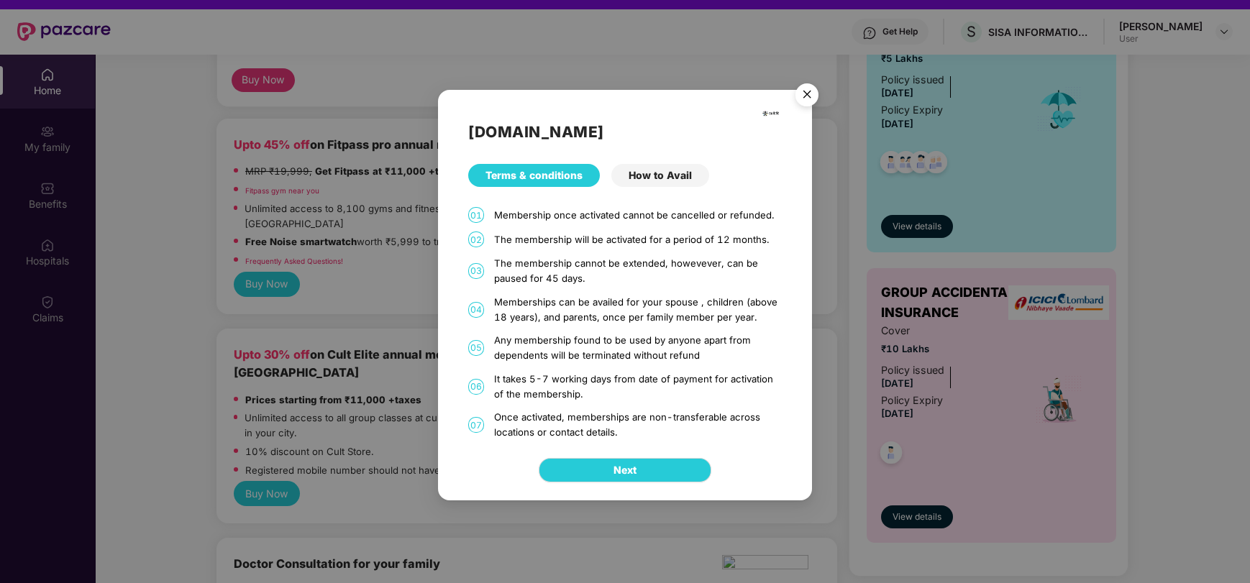
scroll to position [27, 0]
click at [662, 174] on div "How to Avail" at bounding box center [660, 175] width 98 height 23
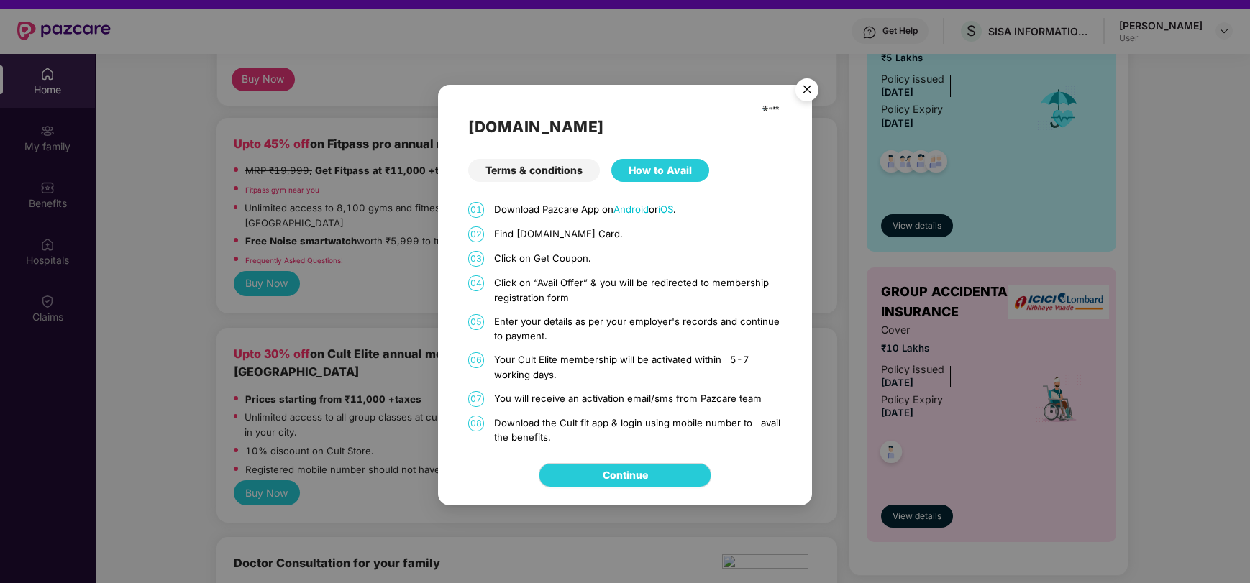
click at [807, 91] on img "Close" at bounding box center [807, 92] width 40 height 40
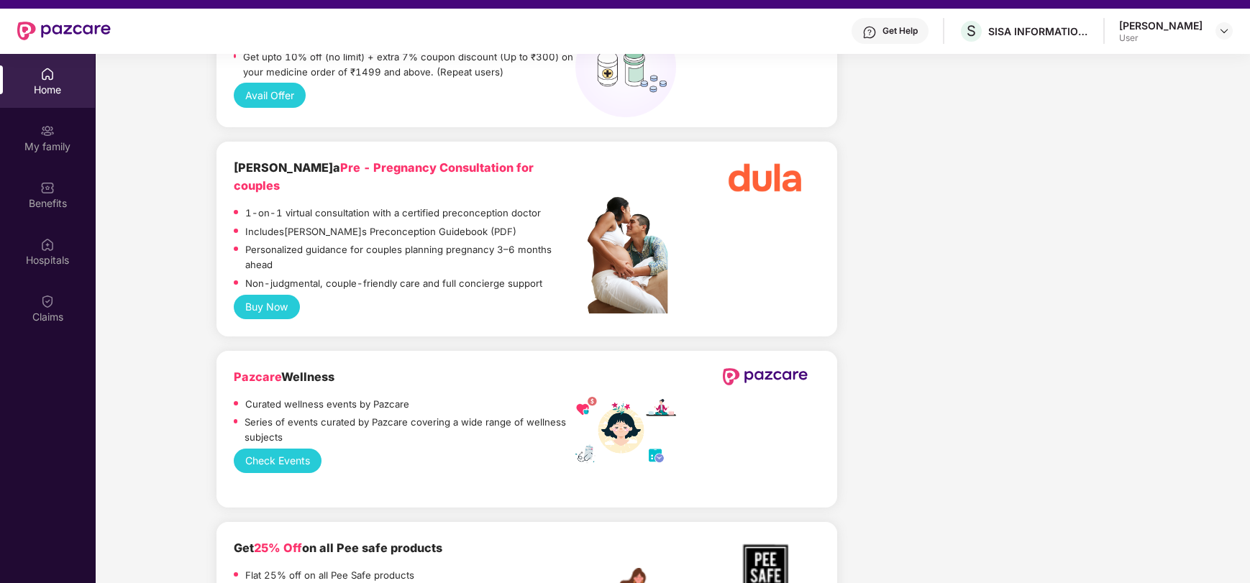
scroll to position [1249, 0]
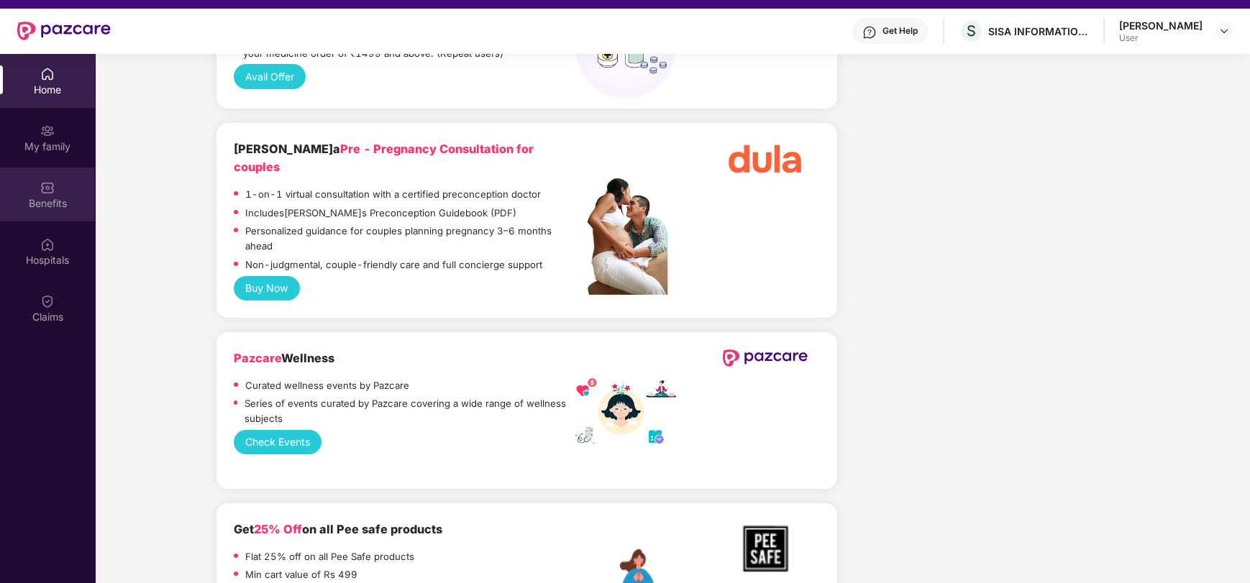
click at [55, 193] on div "Benefits" at bounding box center [47, 195] width 95 height 54
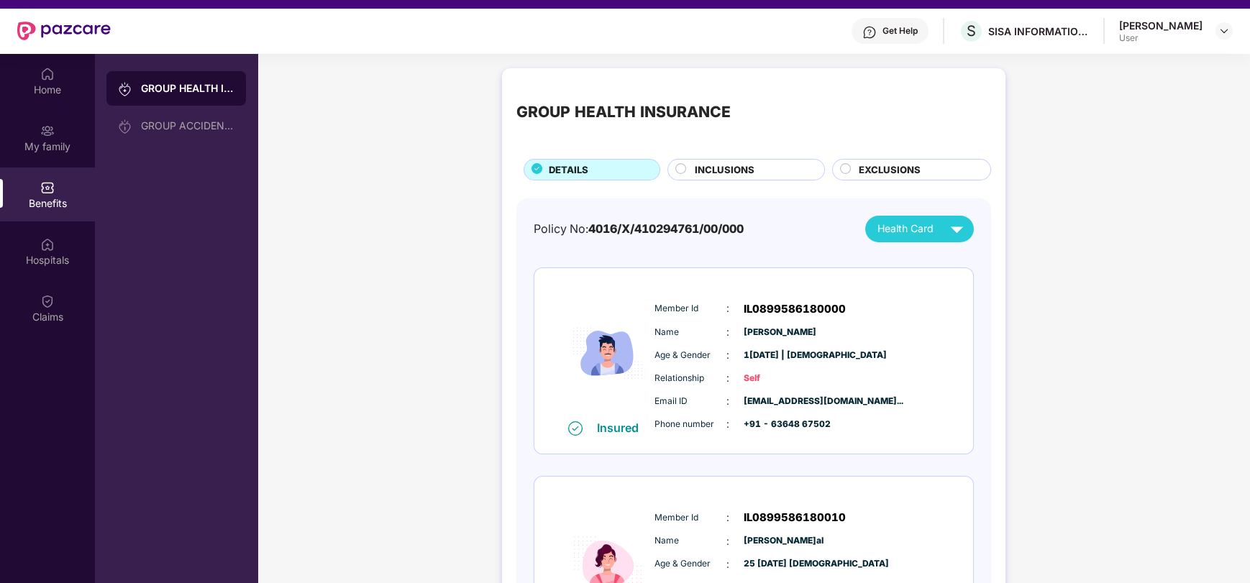
click at [684, 175] on div at bounding box center [681, 170] width 12 height 15
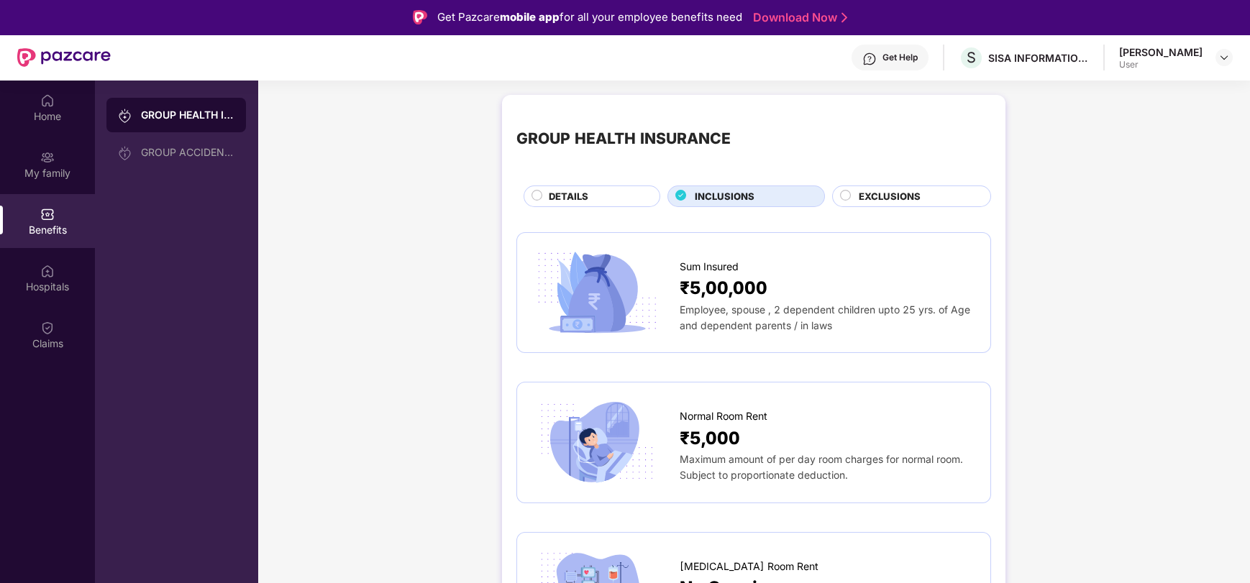
click at [846, 195] on circle at bounding box center [845, 196] width 10 height 10
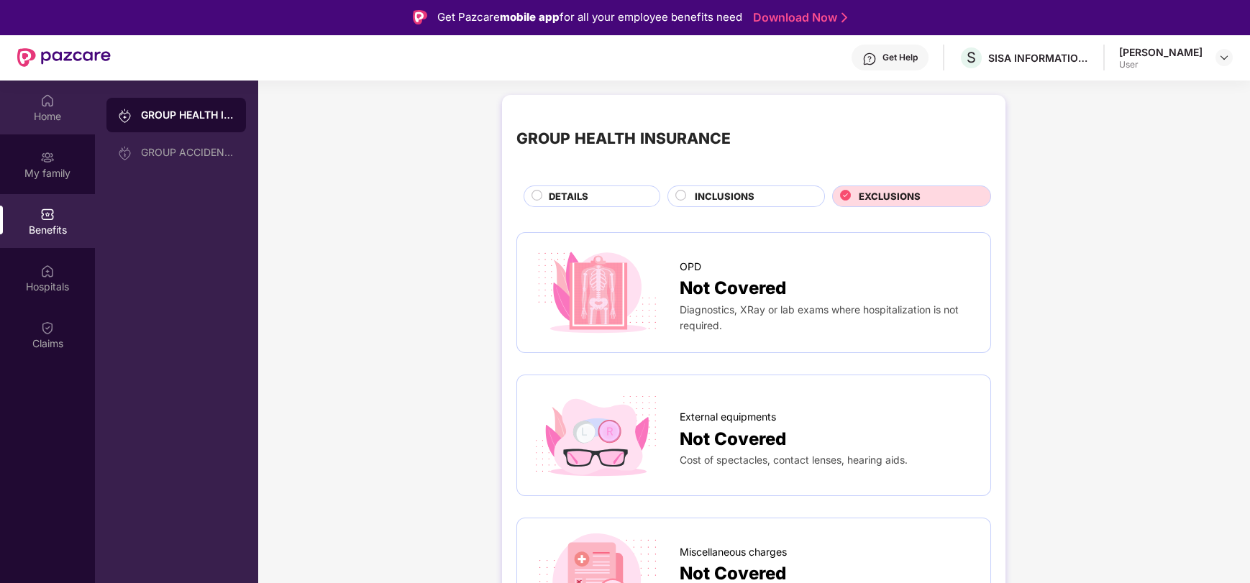
click at [56, 120] on div "Home" at bounding box center [47, 116] width 95 height 14
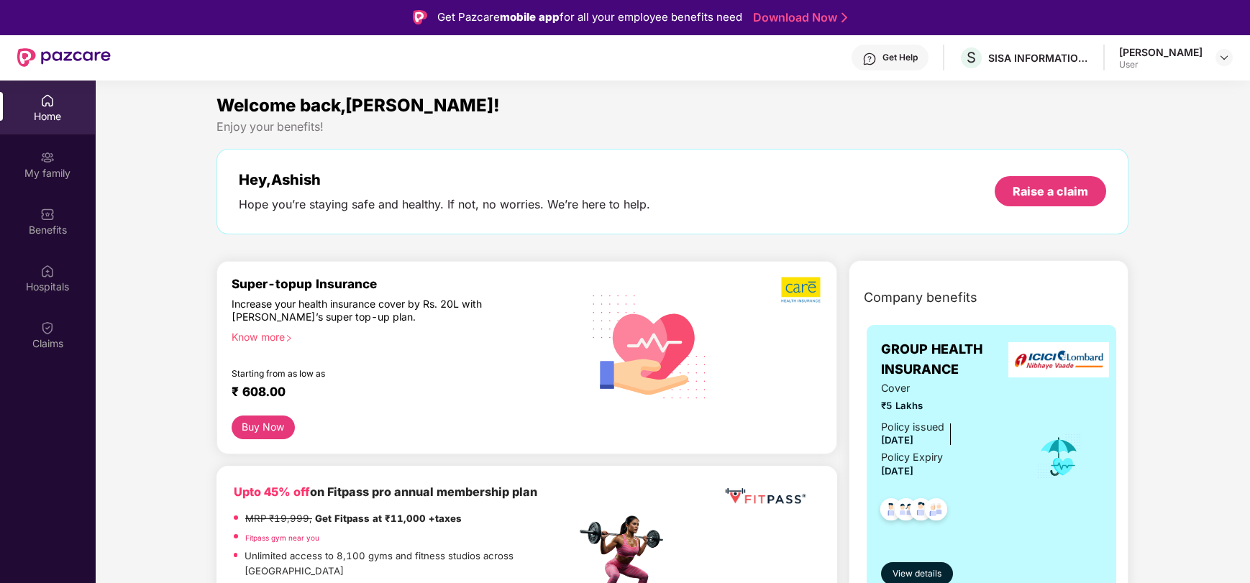
click at [285, 416] on button "Buy Now" at bounding box center [263, 428] width 63 height 24
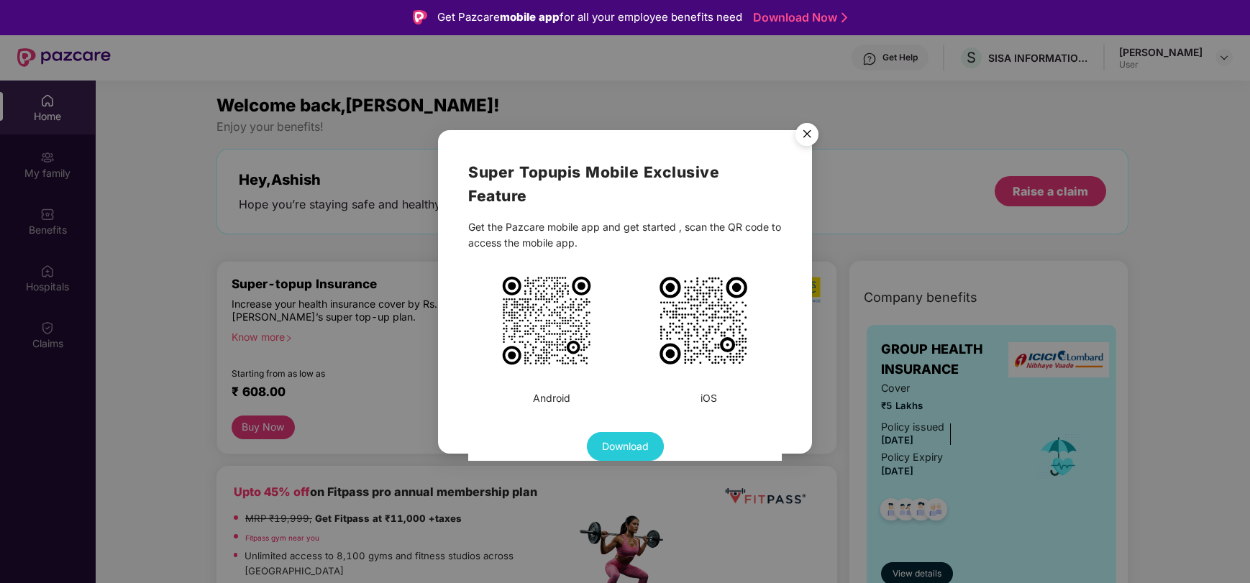
click at [814, 135] on img "Close" at bounding box center [807, 136] width 40 height 40
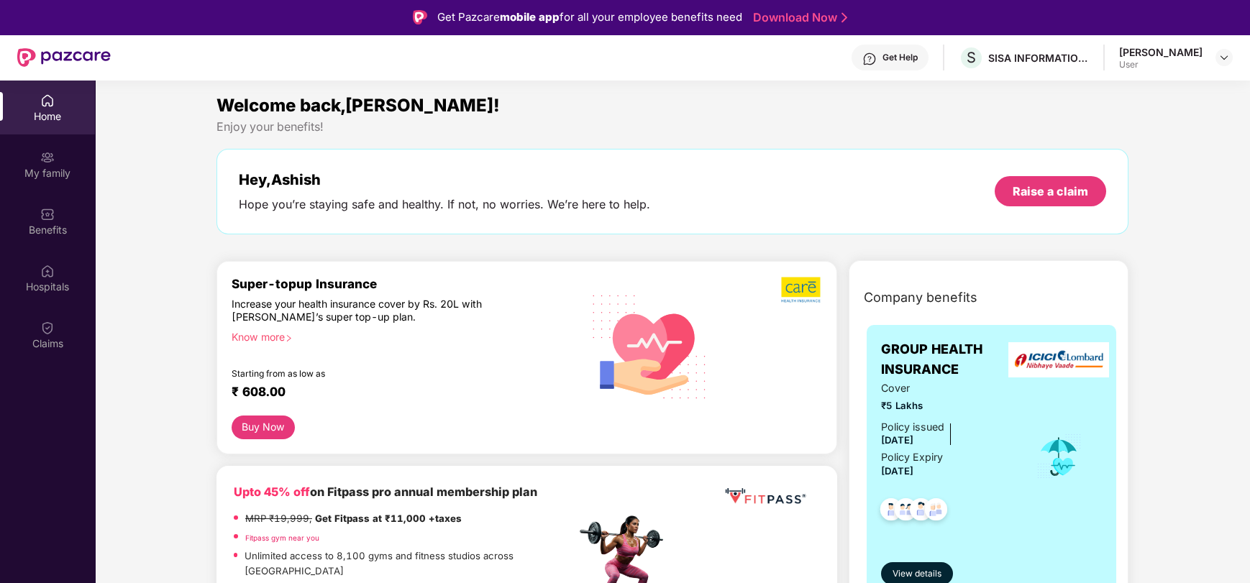
click at [248, 337] on div "Know more" at bounding box center [400, 336] width 336 height 10
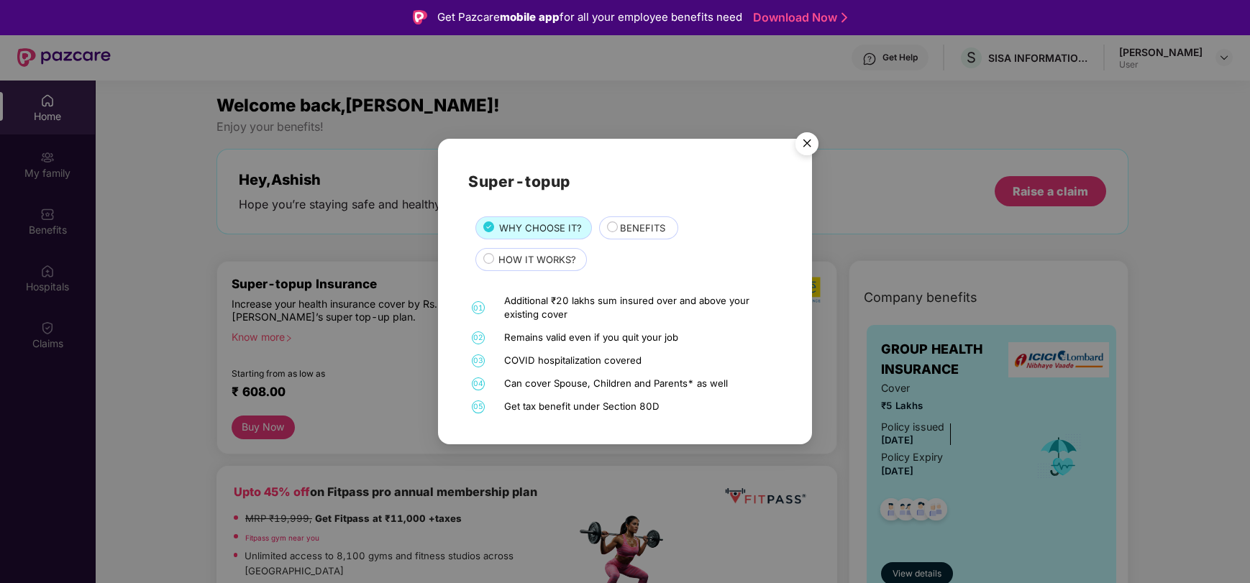
scroll to position [27, 0]
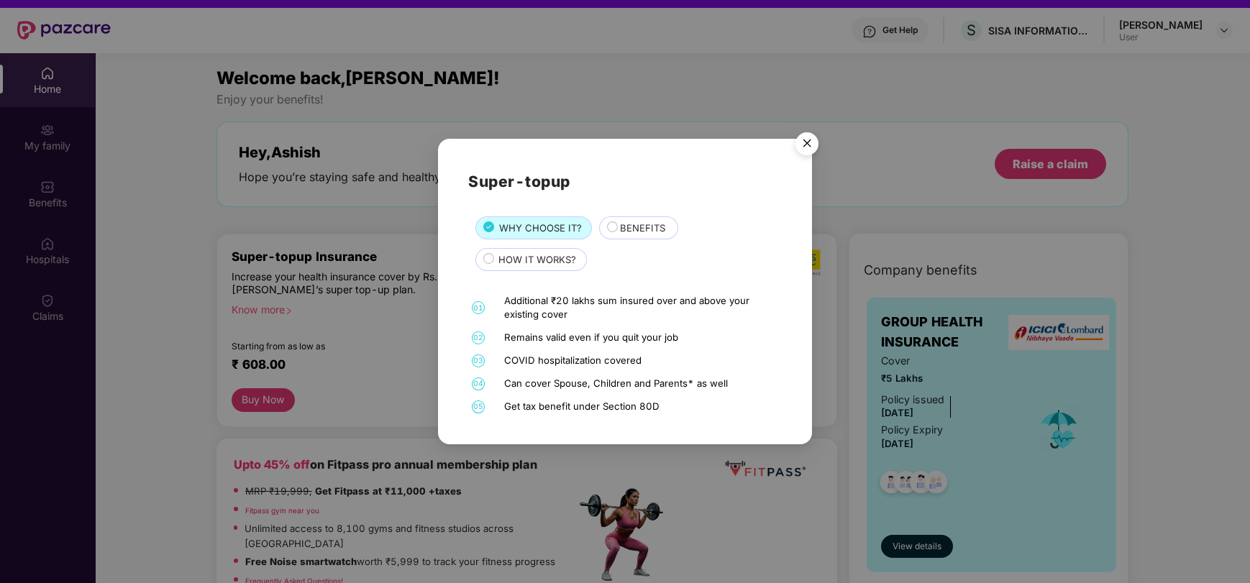
click at [607, 227] on icon at bounding box center [612, 226] width 11 height 11
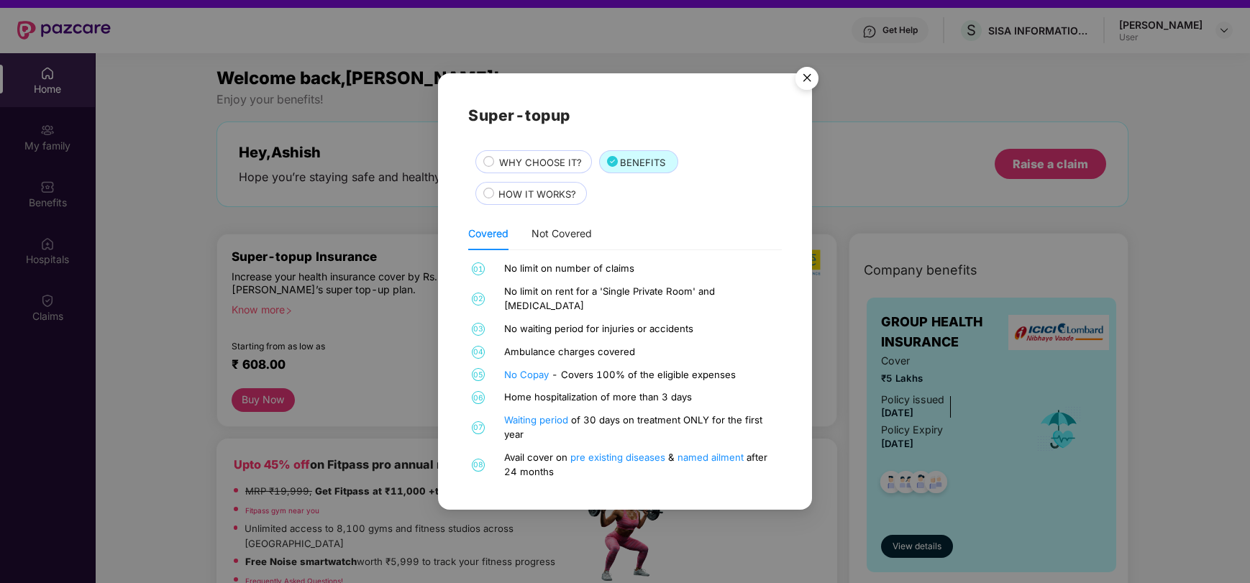
click at [491, 203] on div "HOW IT WORKS?" at bounding box center [535, 195] width 88 height 17
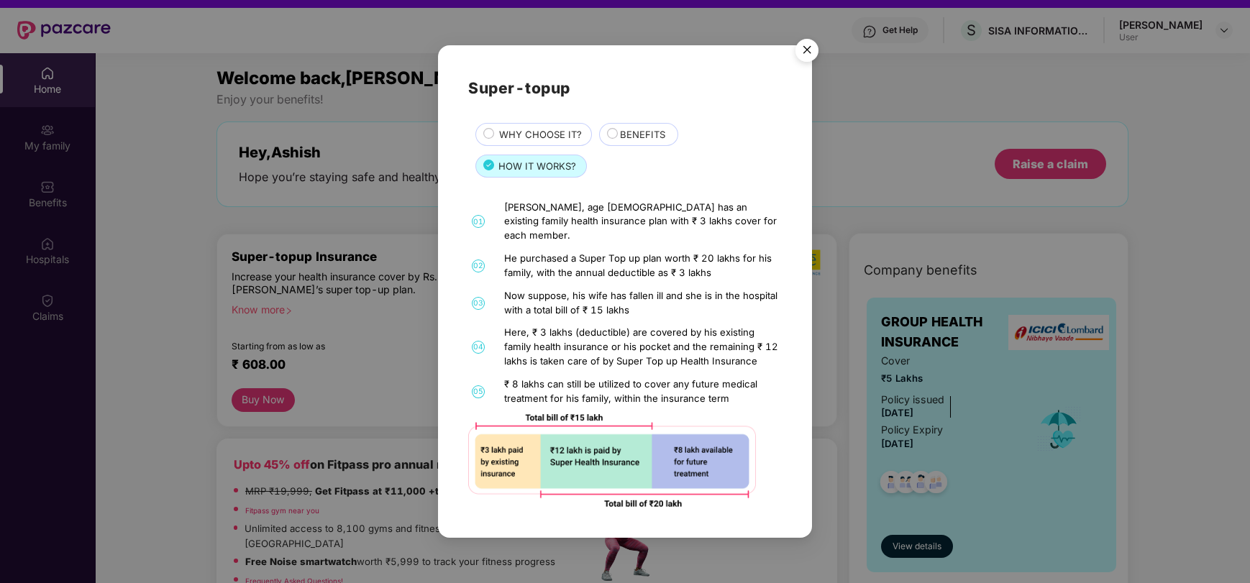
click at [807, 58] on img "Close" at bounding box center [807, 52] width 40 height 40
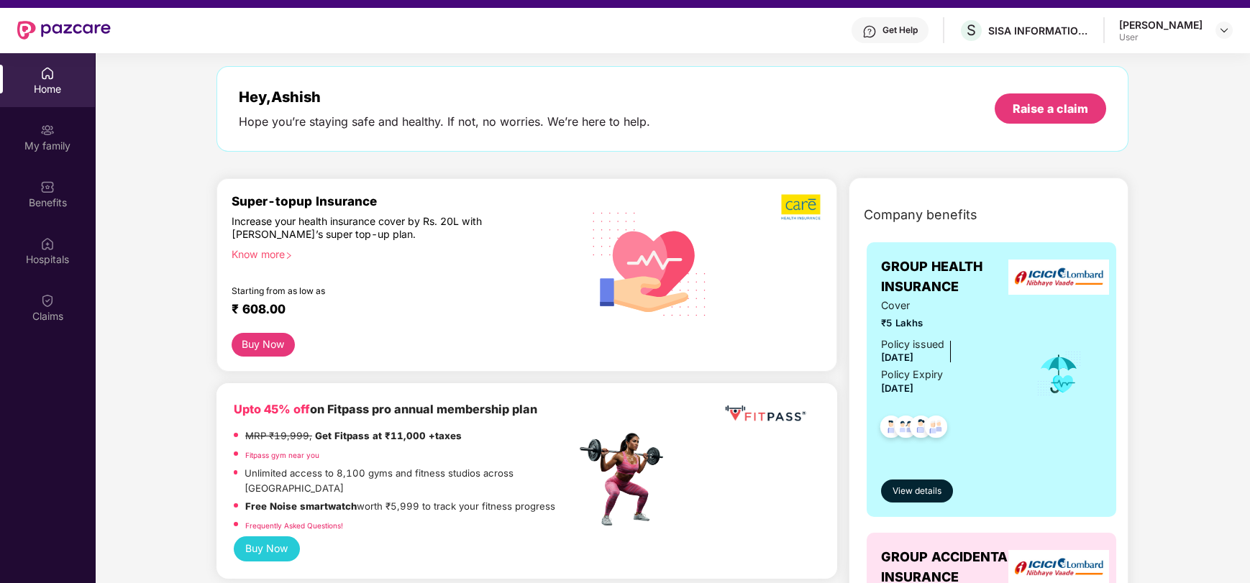
scroll to position [0, 0]
